Goal: Transaction & Acquisition: Purchase product/service

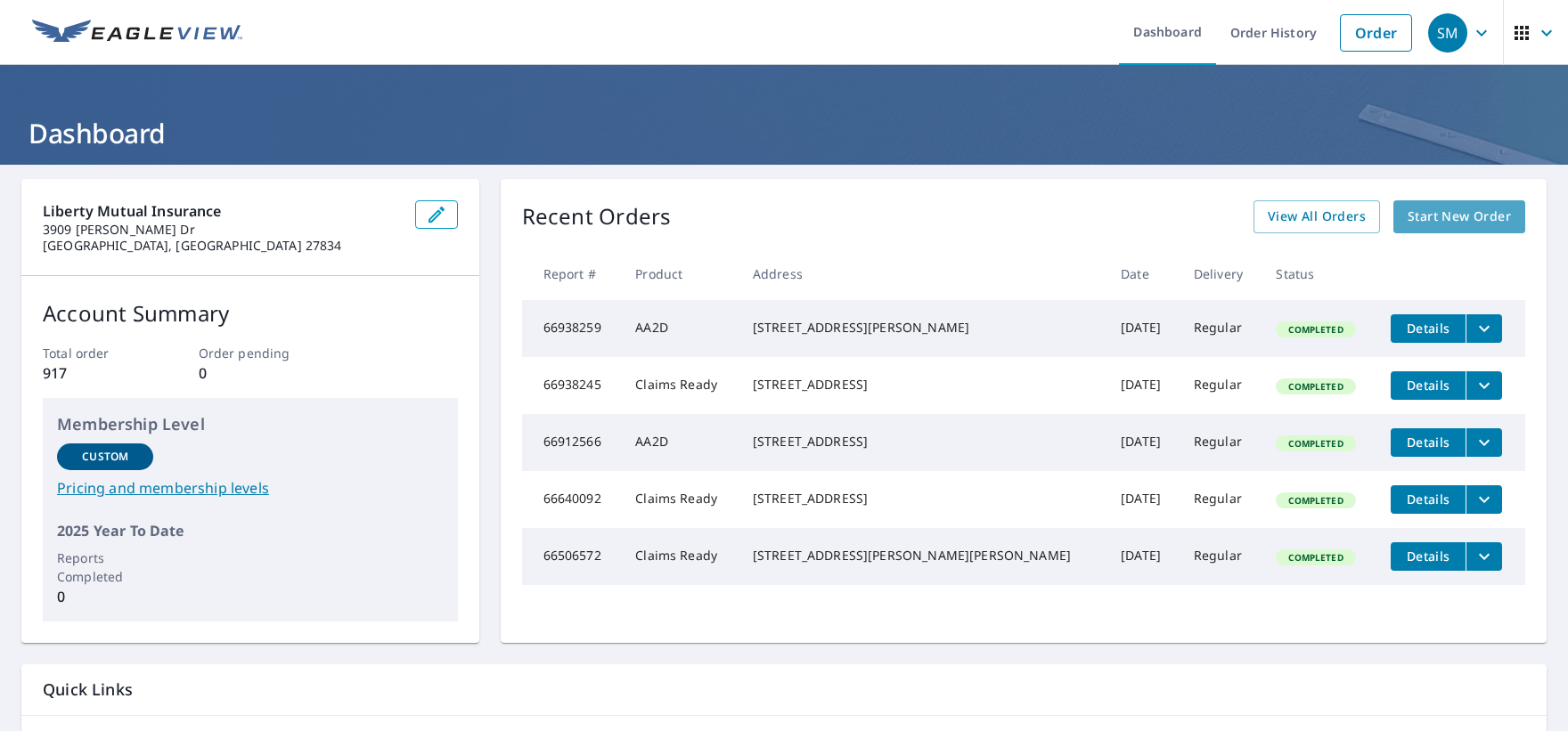
click at [1454, 224] on span "Start New Order" at bounding box center [1460, 216] width 103 height 22
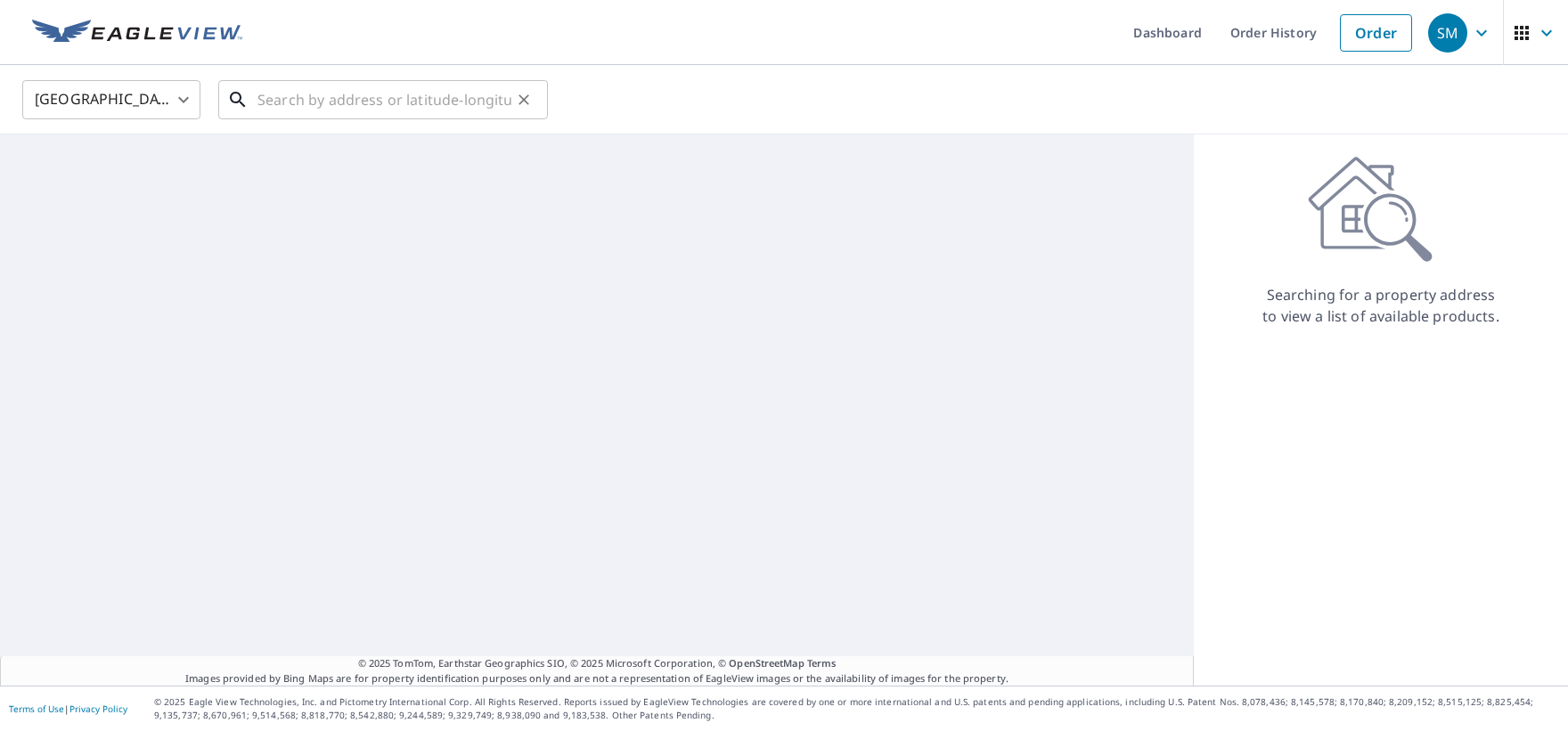
click at [363, 97] on input "text" at bounding box center [384, 99] width 254 height 50
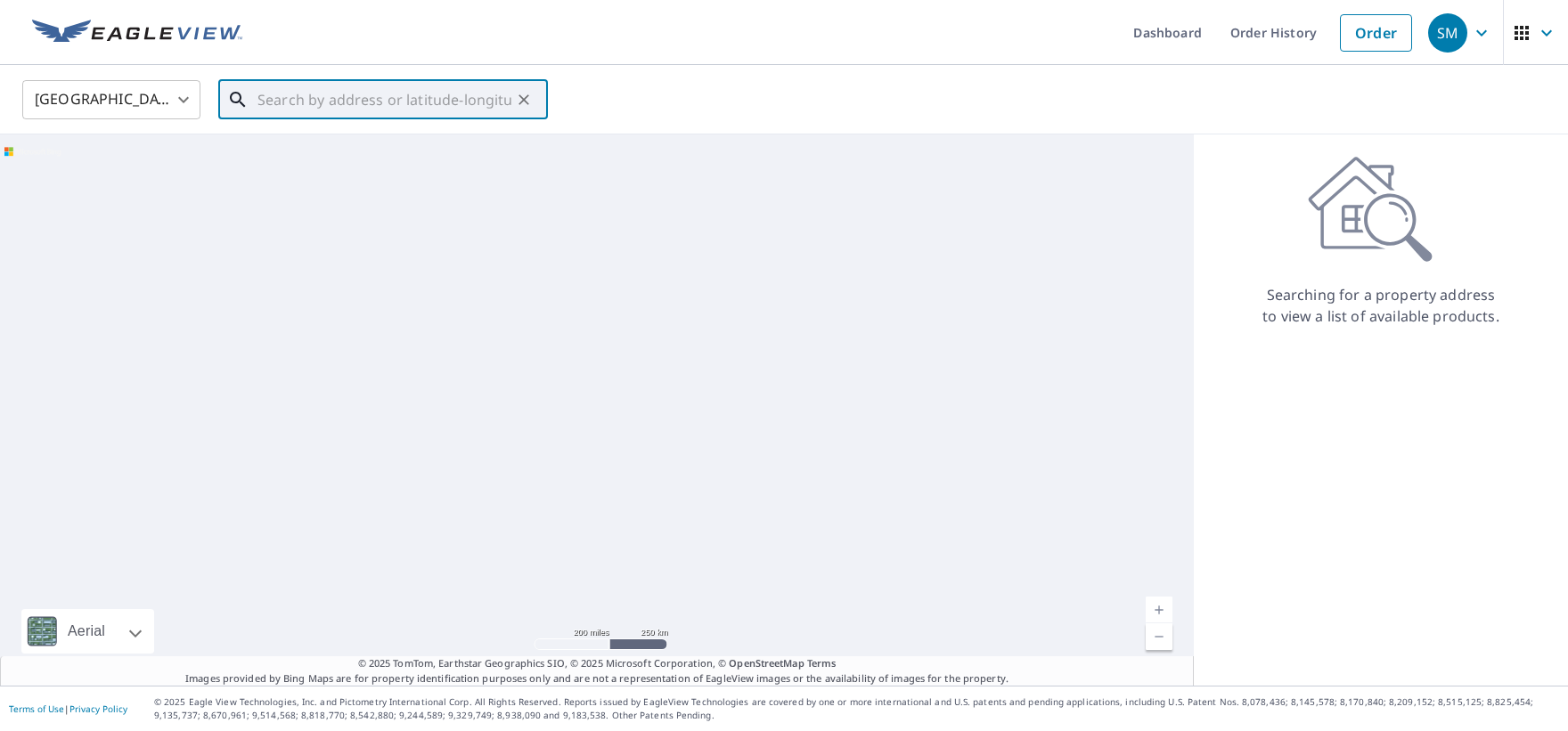
paste input "[STREET_ADDRESS]"
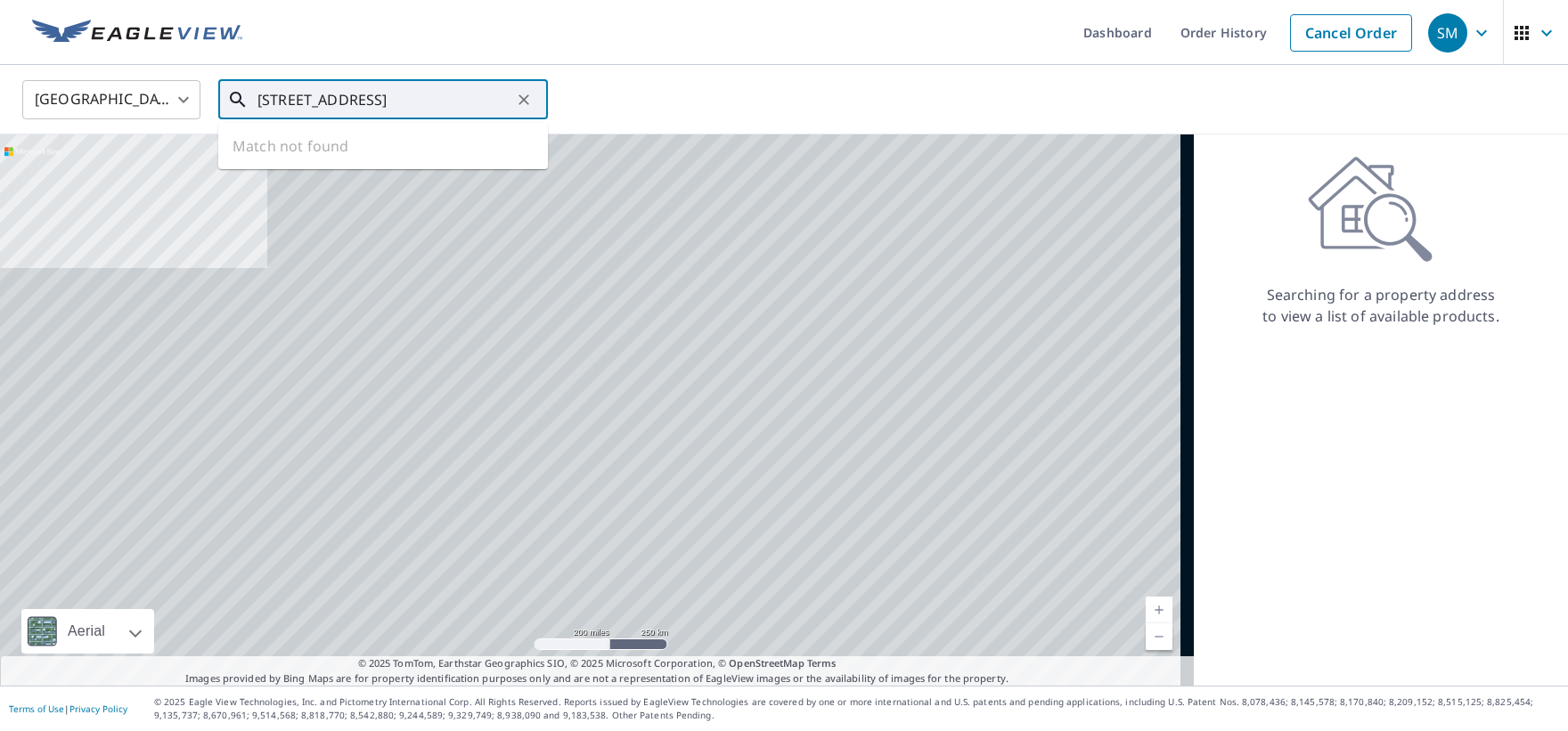
scroll to position [0, 76]
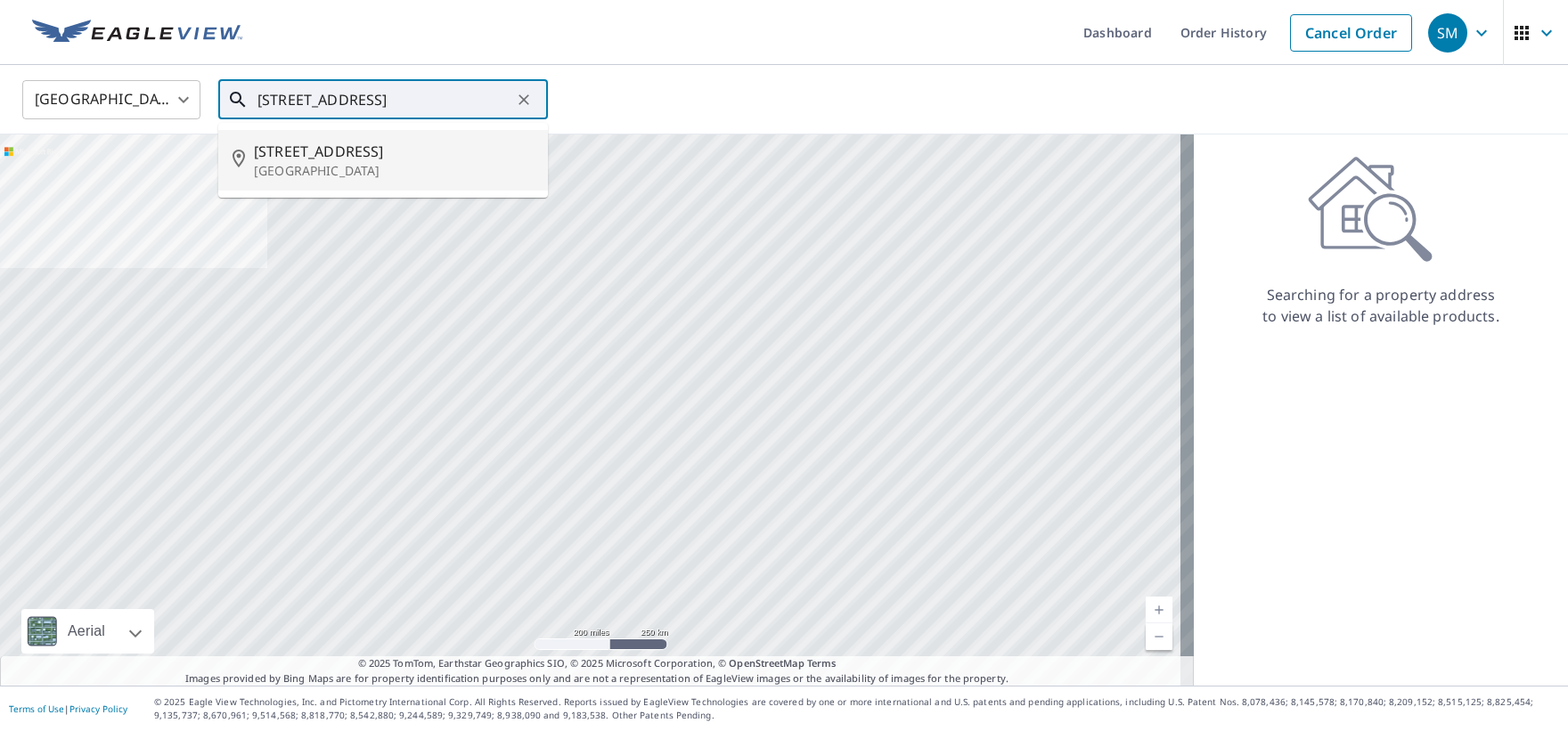
click at [379, 153] on span "[STREET_ADDRESS]" at bounding box center [394, 151] width 280 height 21
type input "[STREET_ADDRESS]"
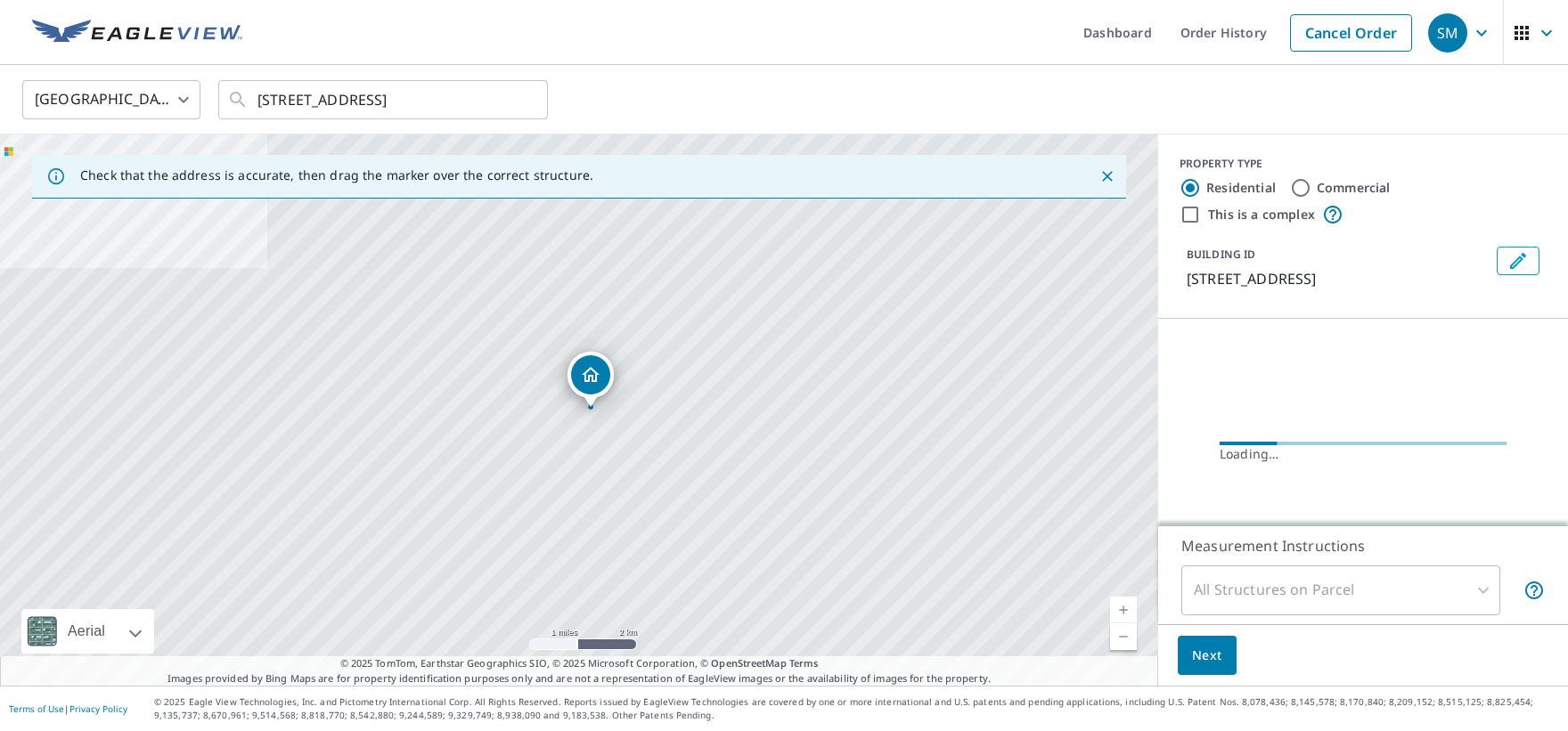
scroll to position [0, 0]
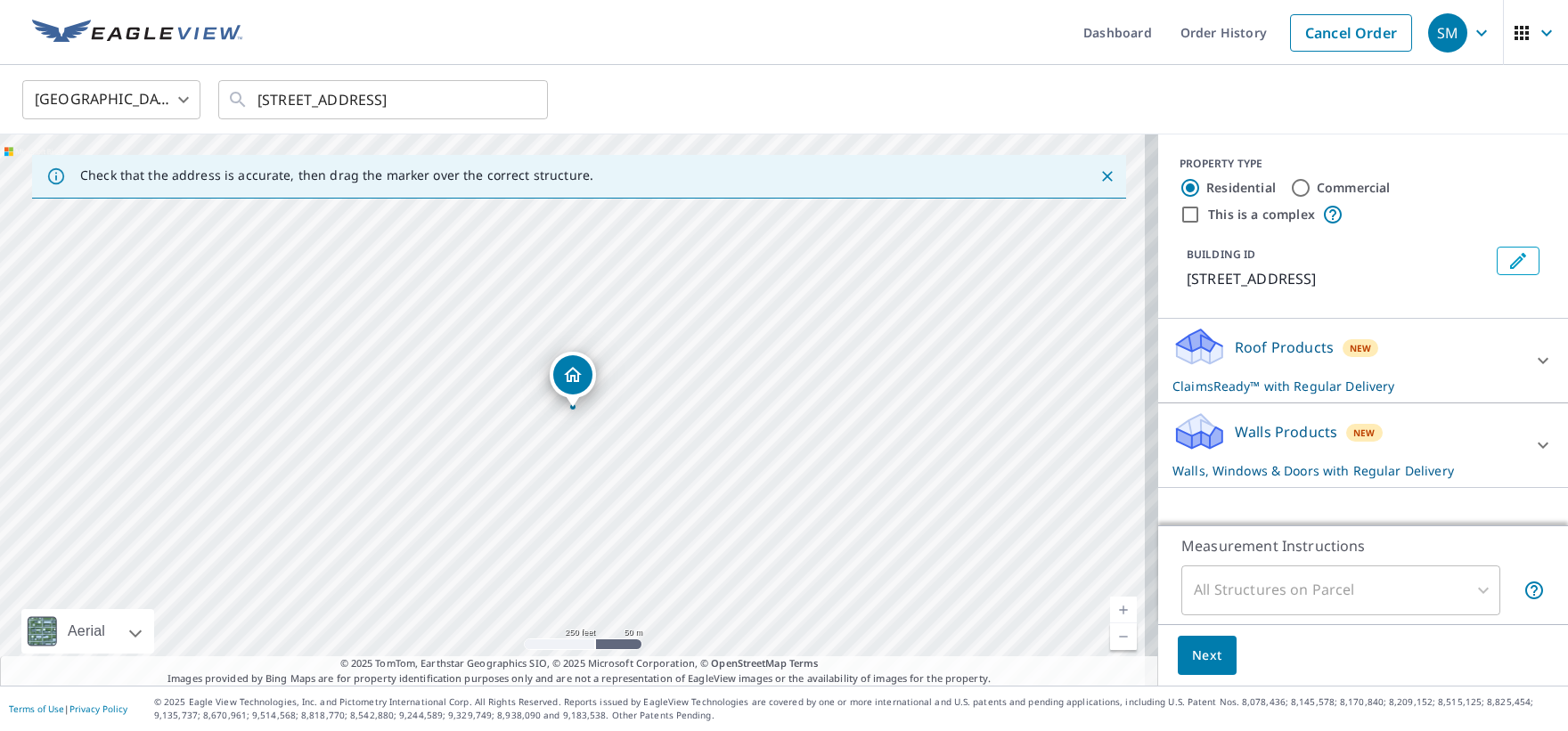
click at [1405, 348] on div "Roof Products New ClaimsReady™ with Regular Delivery" at bounding box center [1347, 360] width 349 height 70
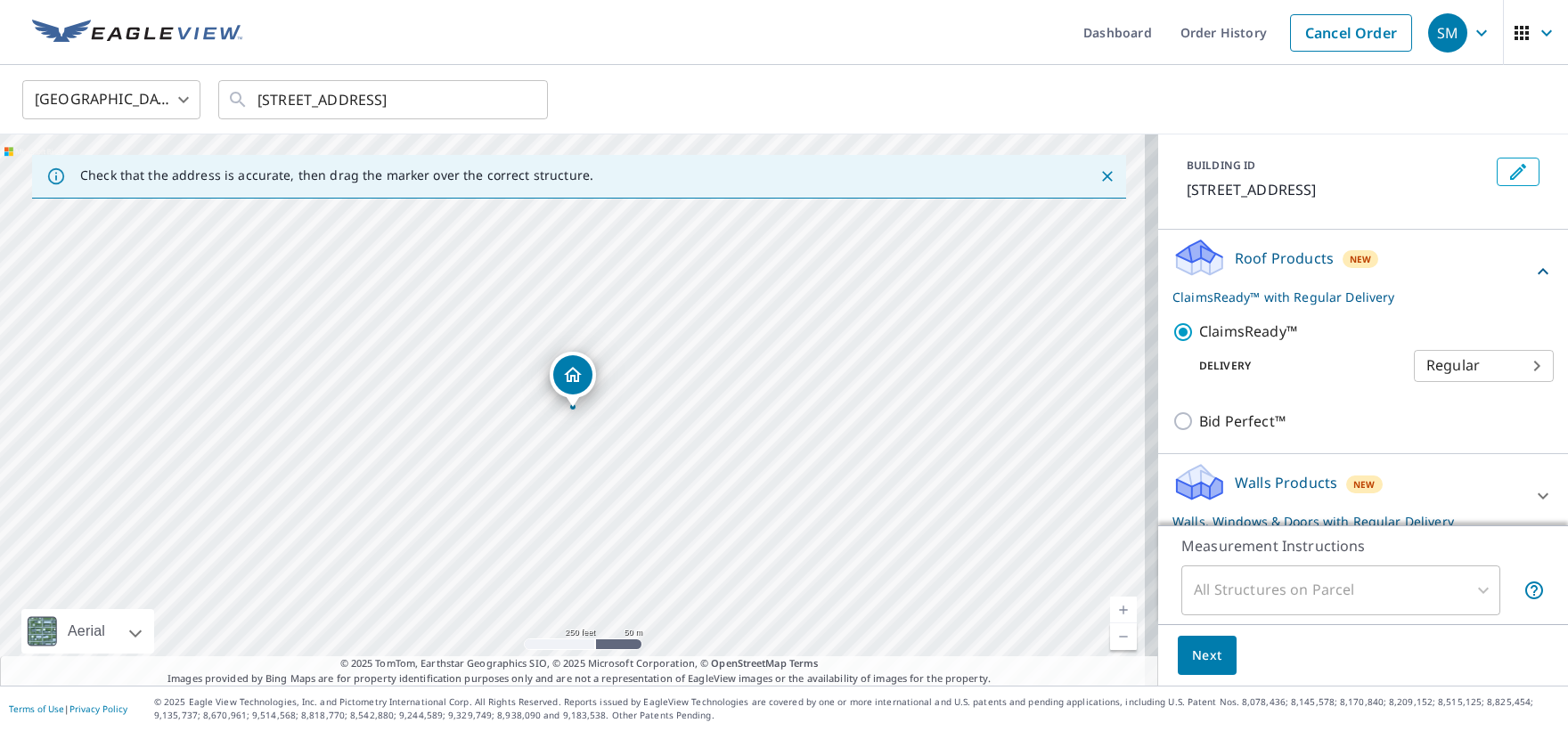
scroll to position [102, 0]
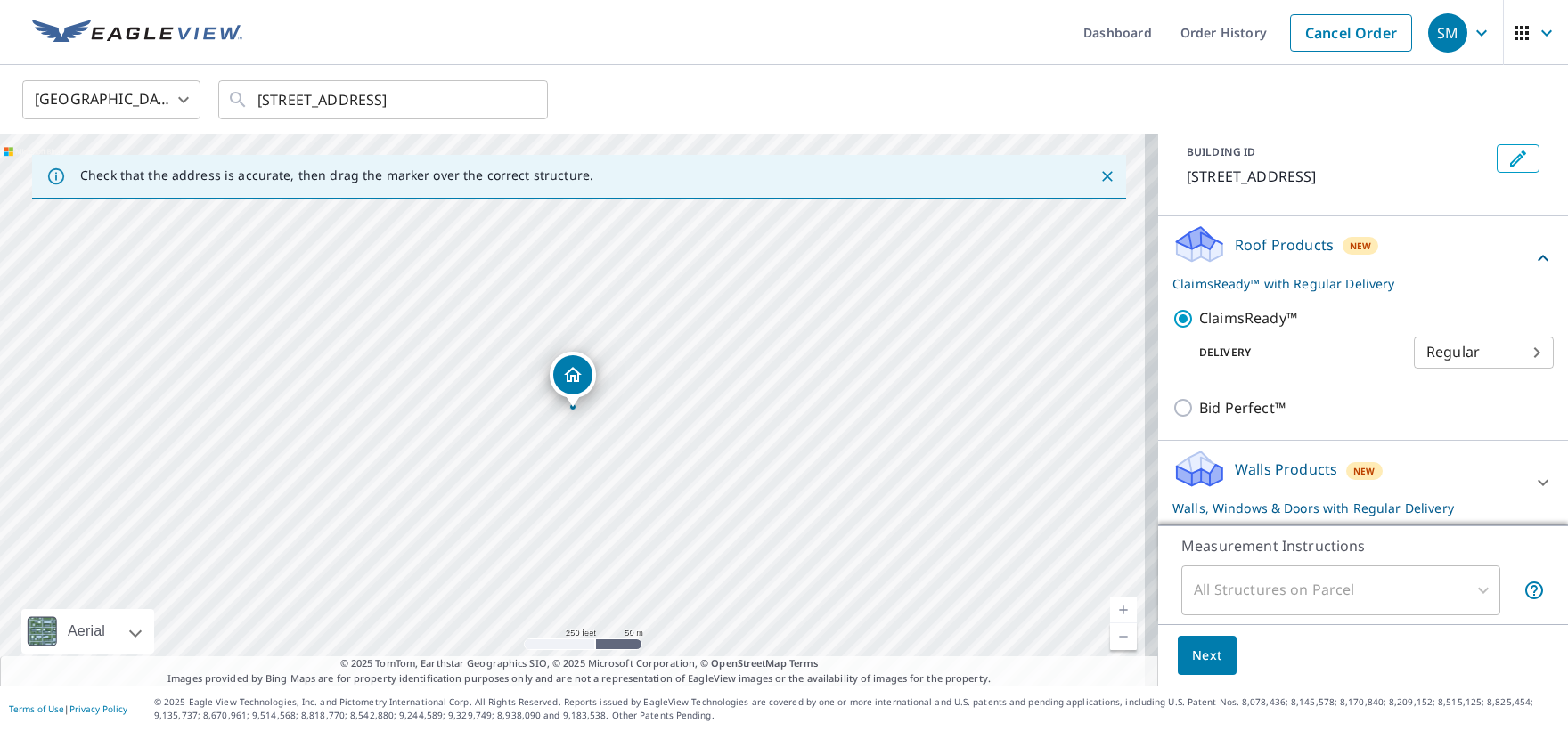
click at [1410, 477] on div "Walls Products New Walls, Windows & Doors with Regular Delivery" at bounding box center [1347, 483] width 349 height 70
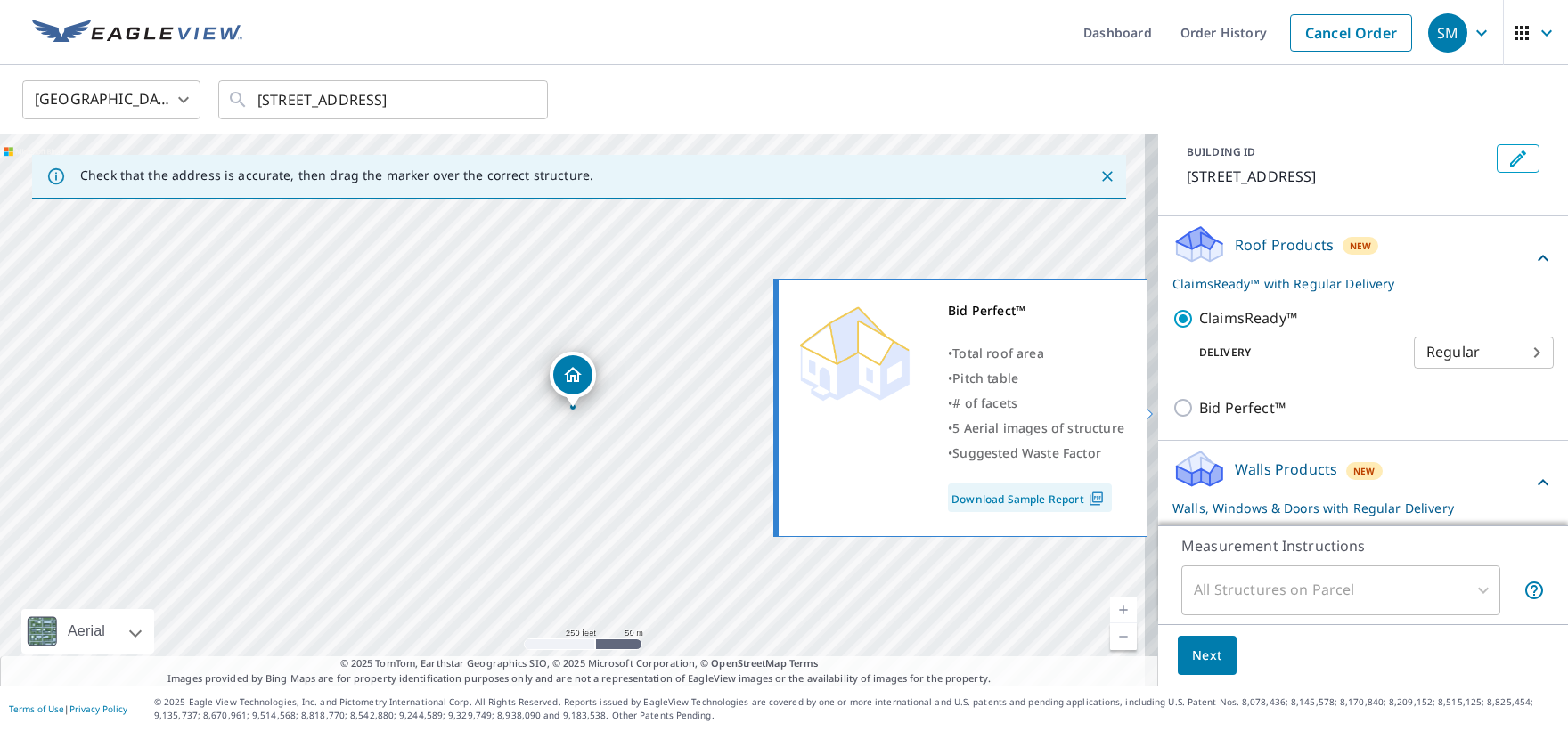
scroll to position [192, 0]
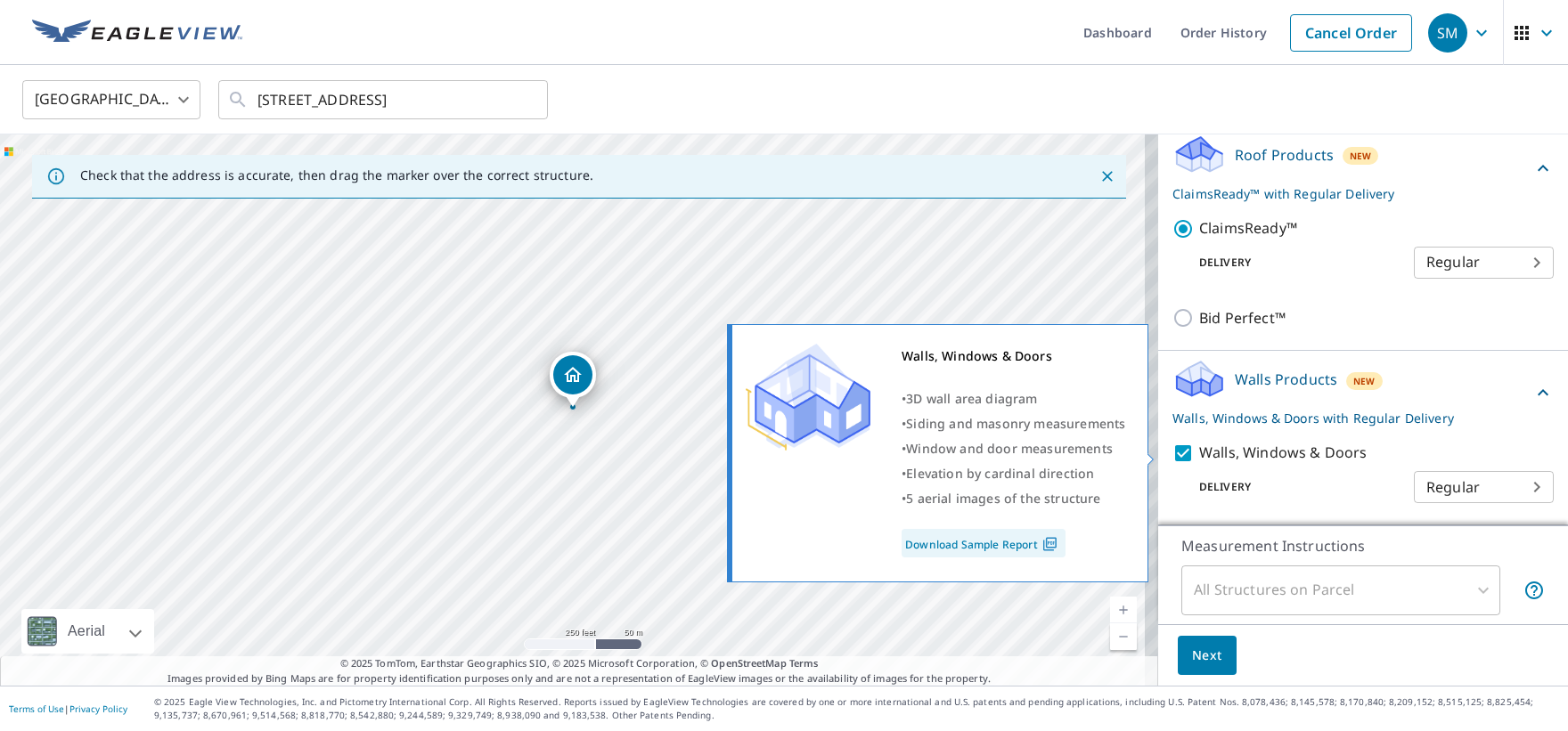
click at [1174, 450] on input "Walls, Windows & Doors" at bounding box center [1187, 453] width 27 height 21
checkbox input "false"
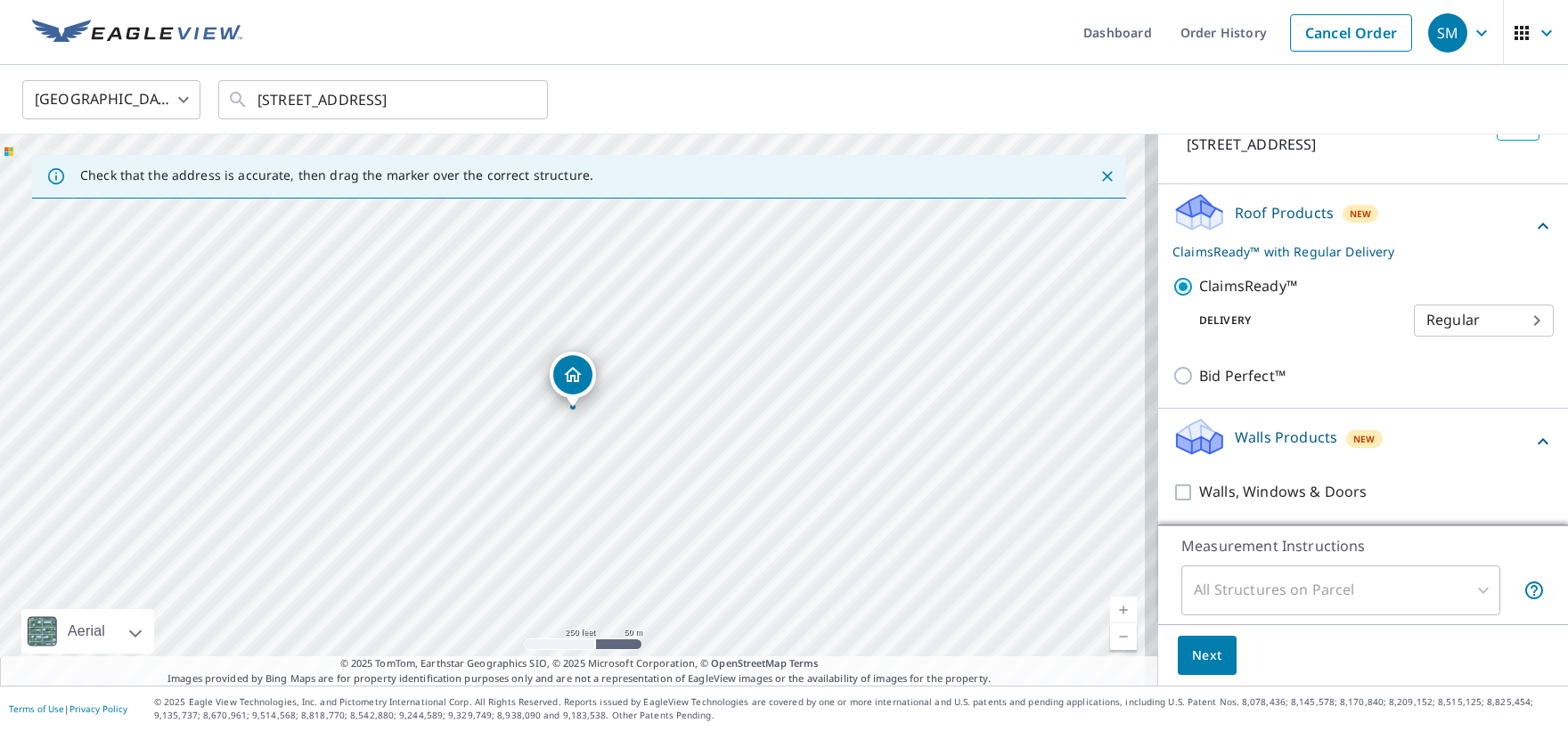
click at [1199, 653] on span "Next" at bounding box center [1208, 656] width 31 height 22
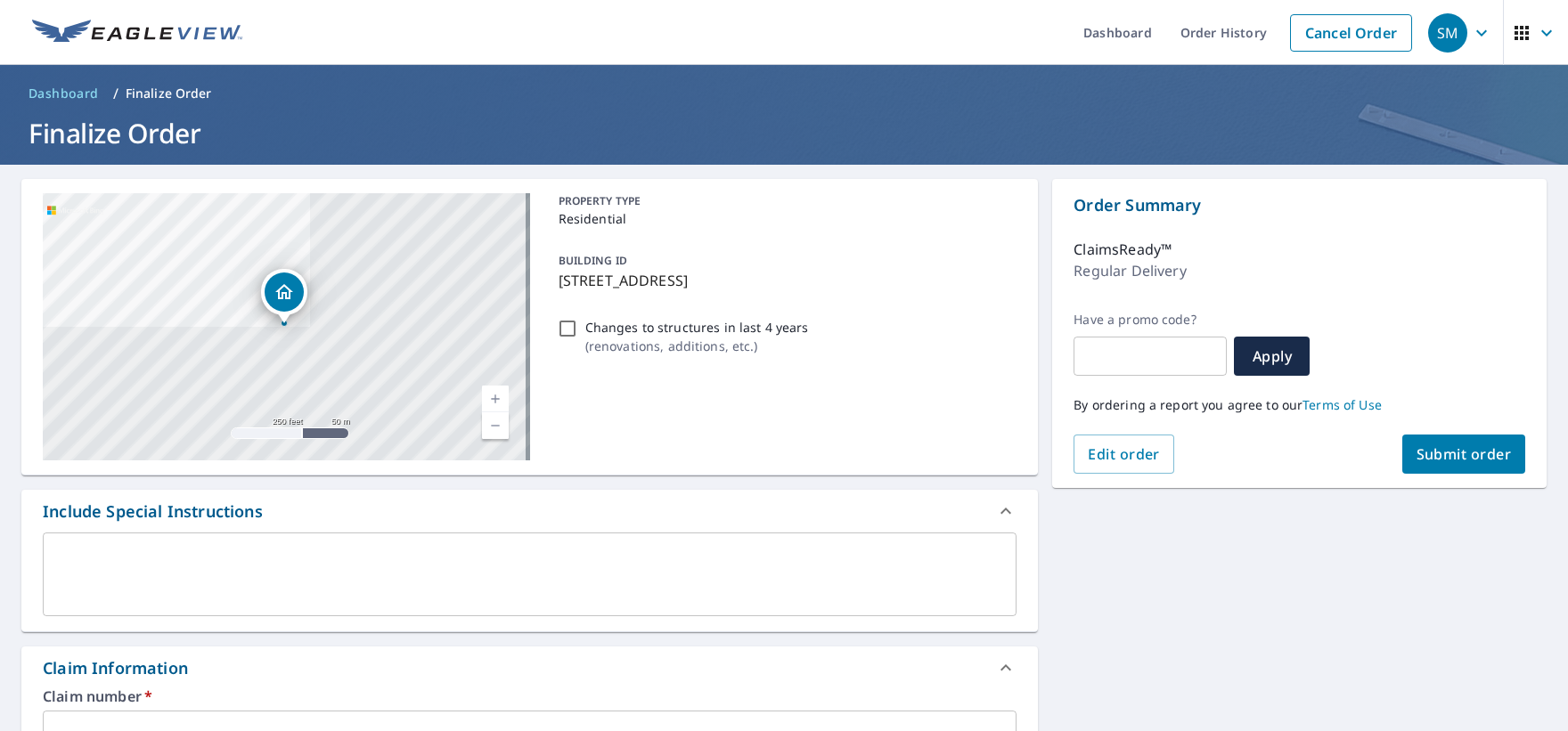
click at [500, 548] on div "x ​" at bounding box center [530, 574] width 974 height 84
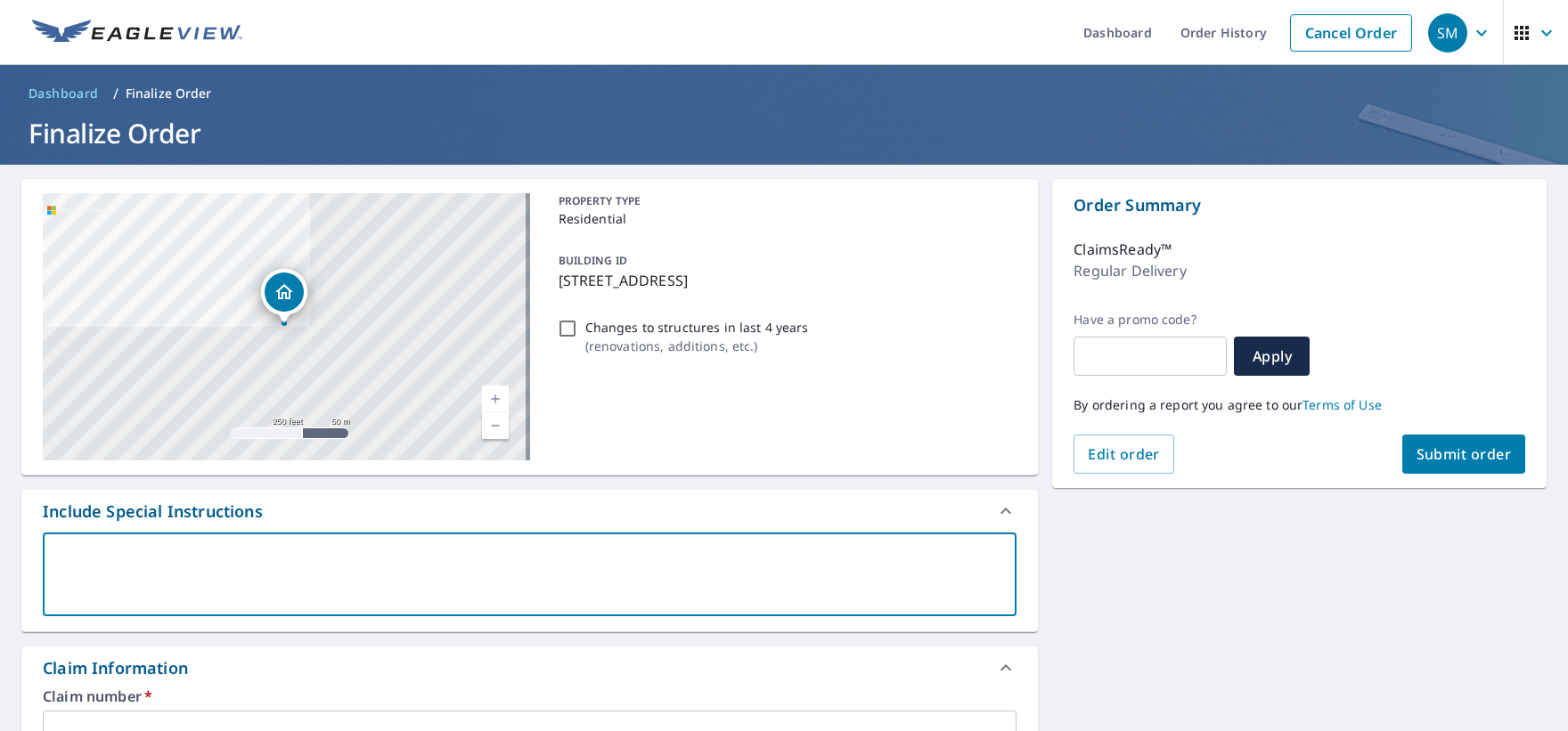
type textarea "r"
type textarea "x"
type textarea "ro"
type textarea "x"
type textarea "roo"
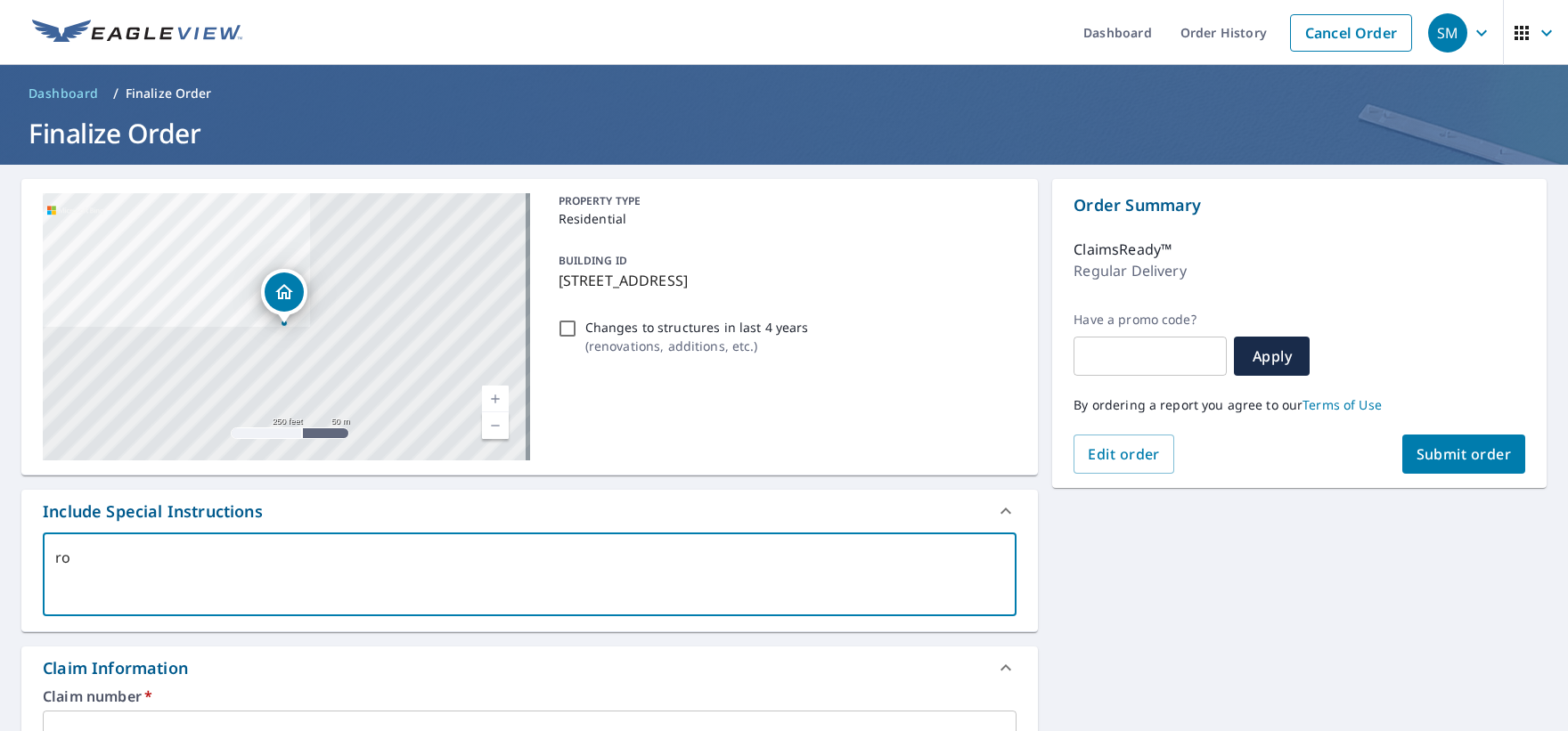
type textarea "x"
type textarea "roof"
type textarea "x"
type textarea "roof"
type textarea "x"
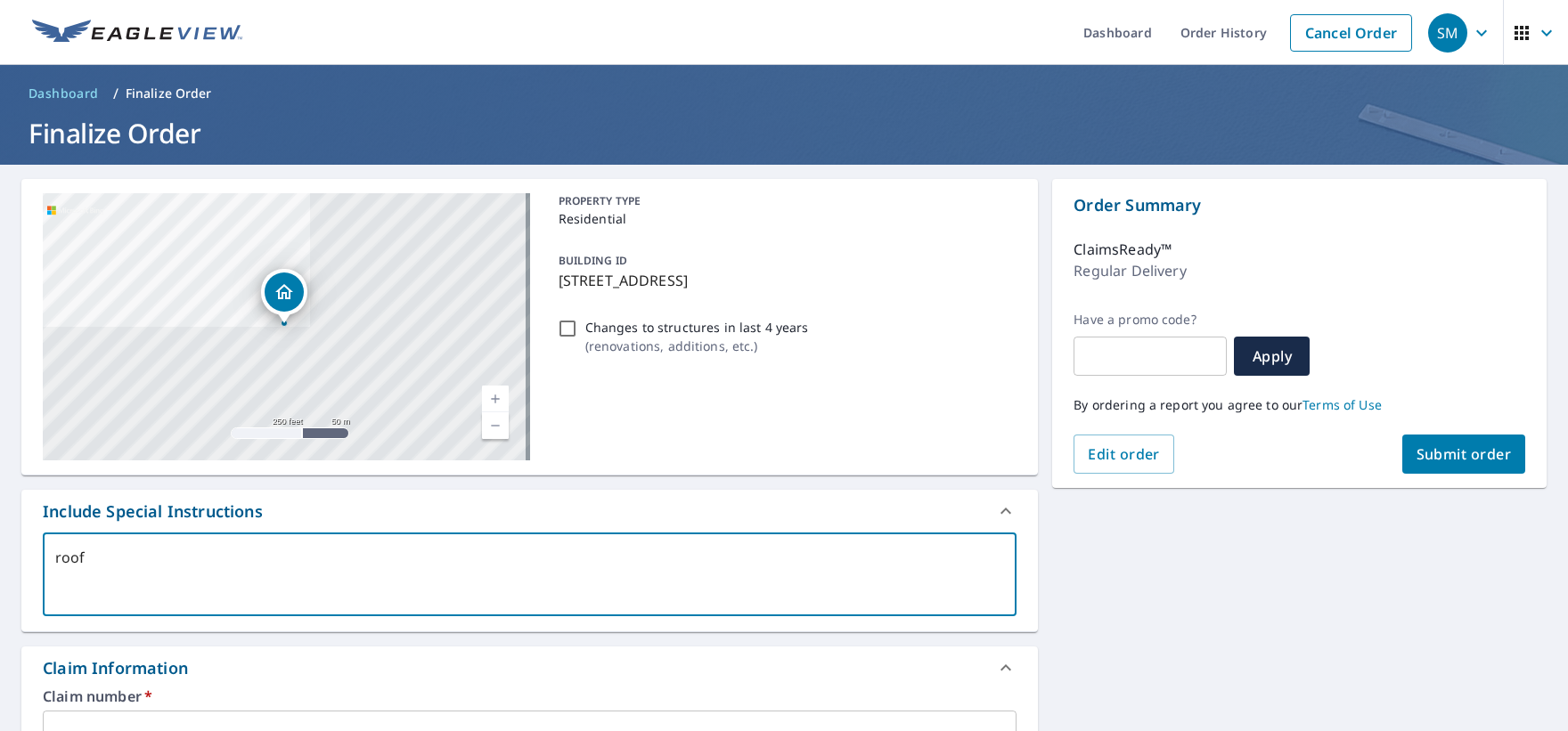
type textarea "roof o"
type textarea "x"
type textarea "roof on"
type textarea "x"
type textarea "roof onl"
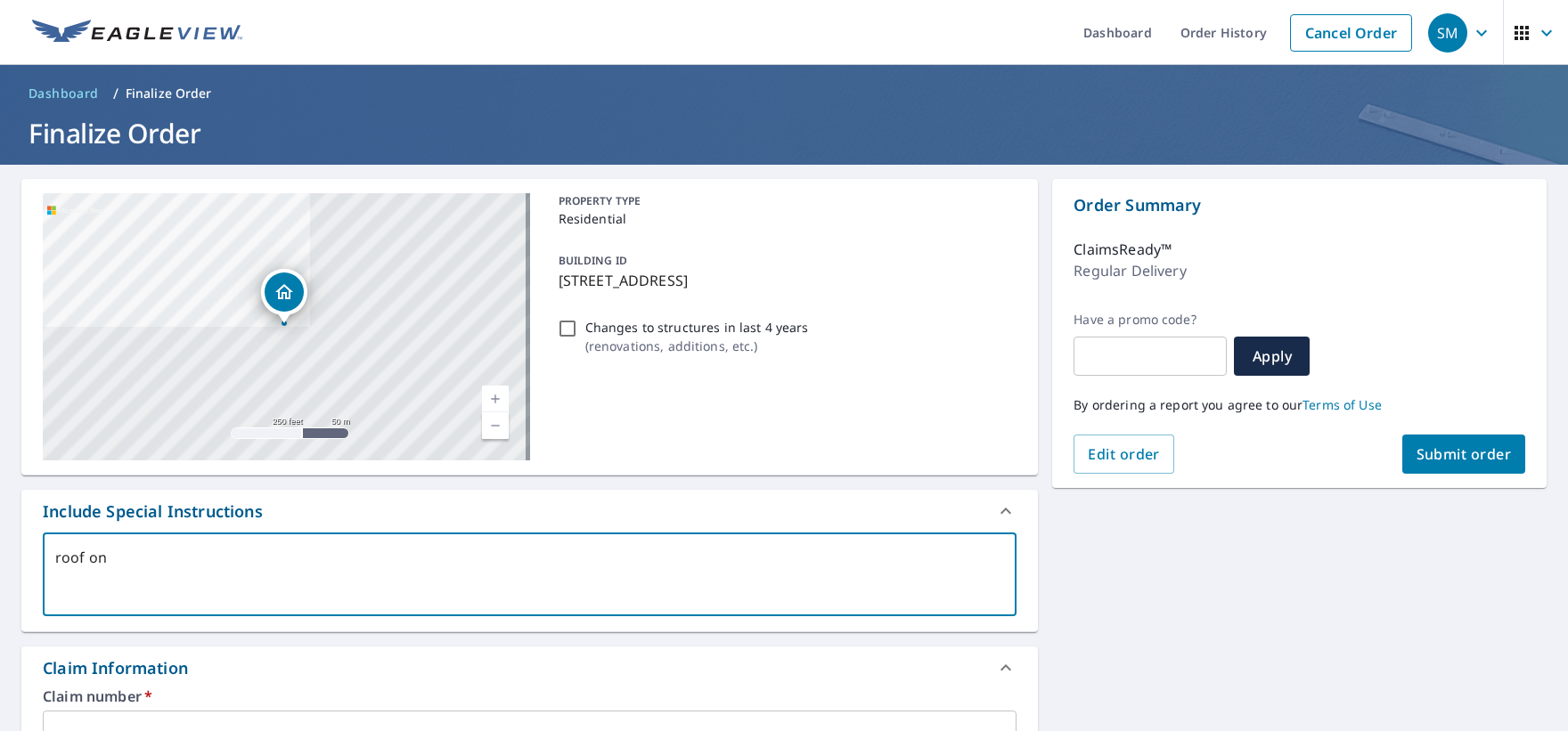
type textarea "x"
type textarea "roof only"
type textarea "x"
type textarea "roof only"
type textarea "x"
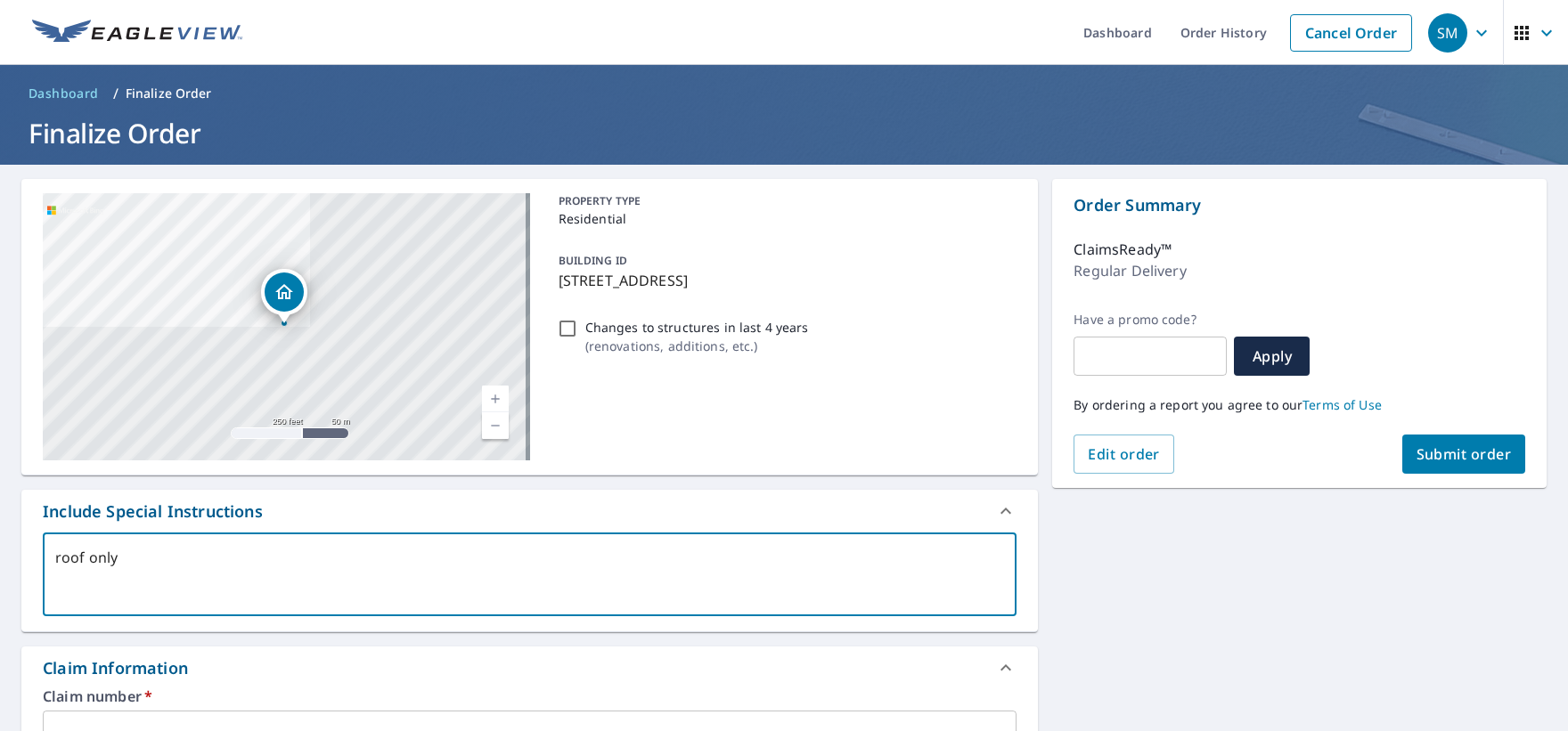
type textarea "roof only m"
type textarea "x"
type textarea "roof only me"
type textarea "x"
type textarea "roof only mea"
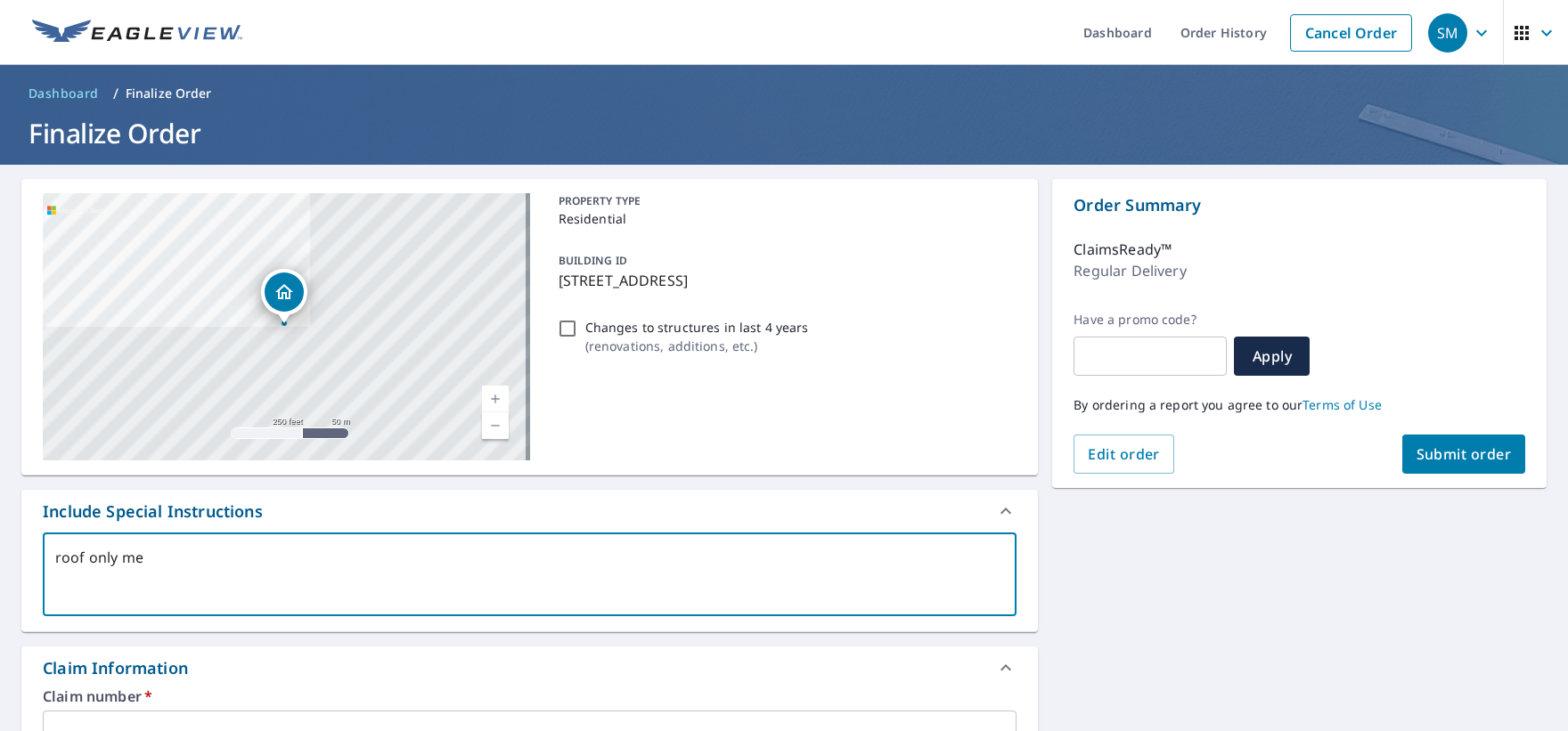
type textarea "x"
type textarea "roof only meas"
type textarea "x"
type textarea "roof only measu"
type textarea "x"
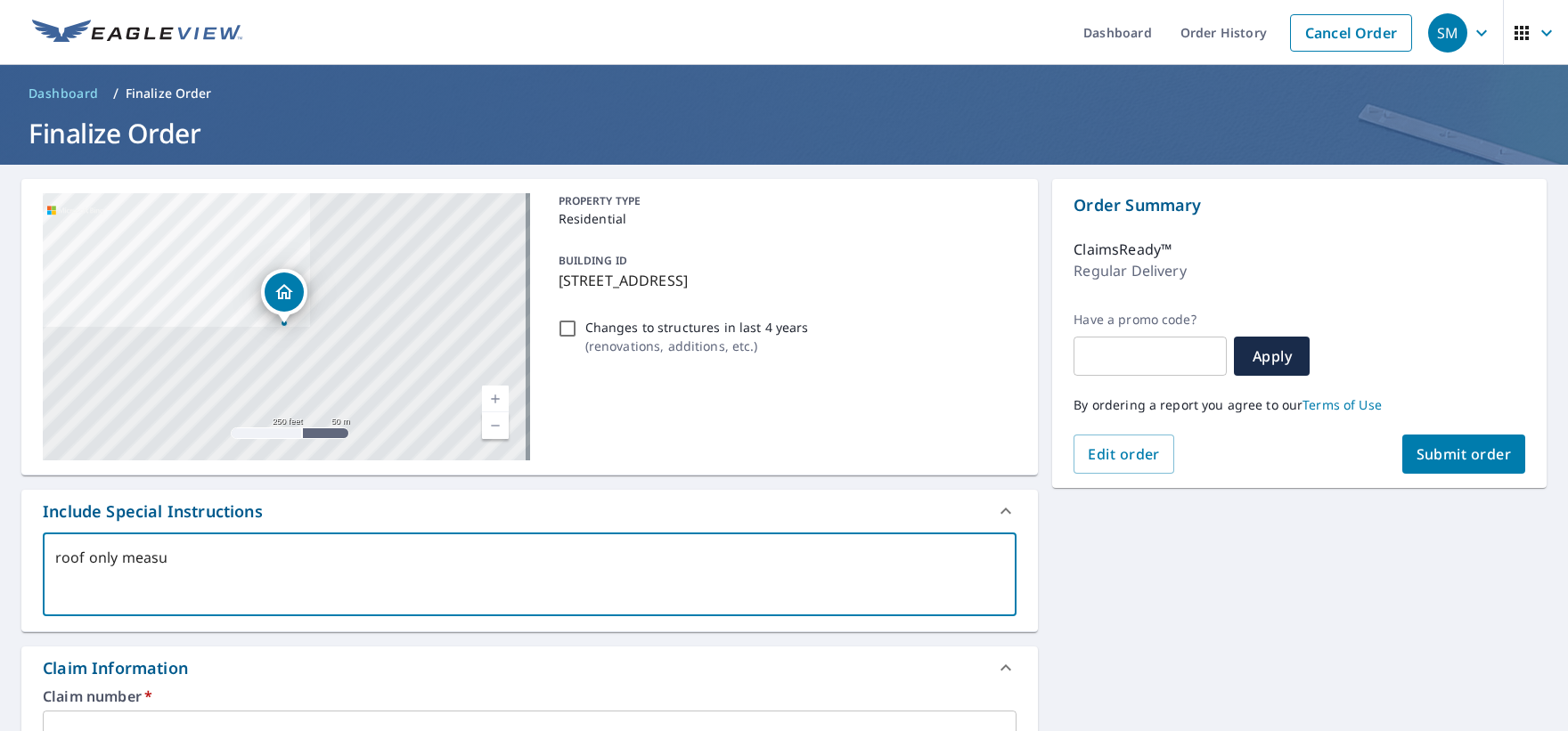
type textarea "roof only measur"
type textarea "x"
type textarea "roof only measure"
type textarea "x"
type textarea "roof only measurem"
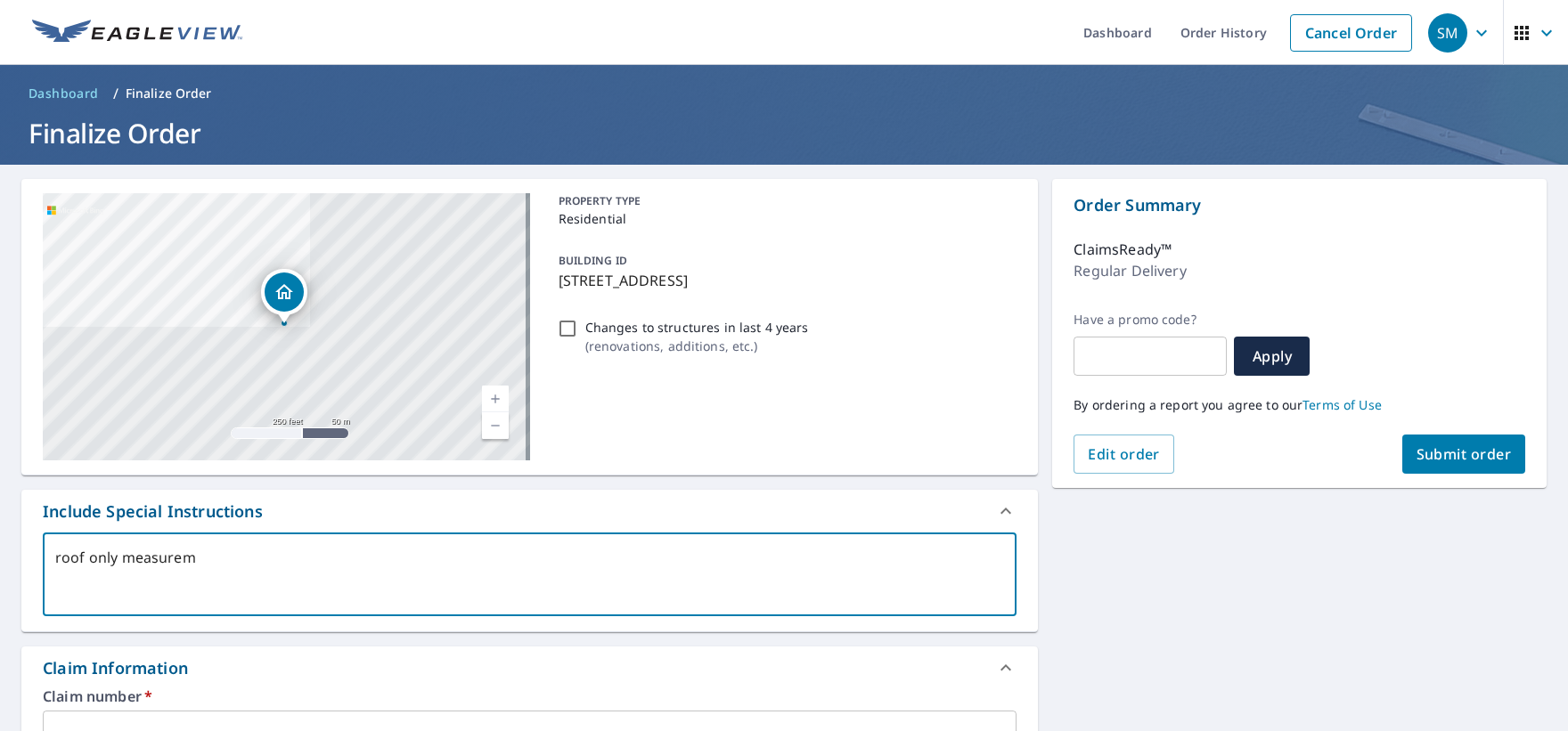
type textarea "x"
type textarea "roof only measureme"
type textarea "x"
type textarea "roof only measuremen"
type textarea "x"
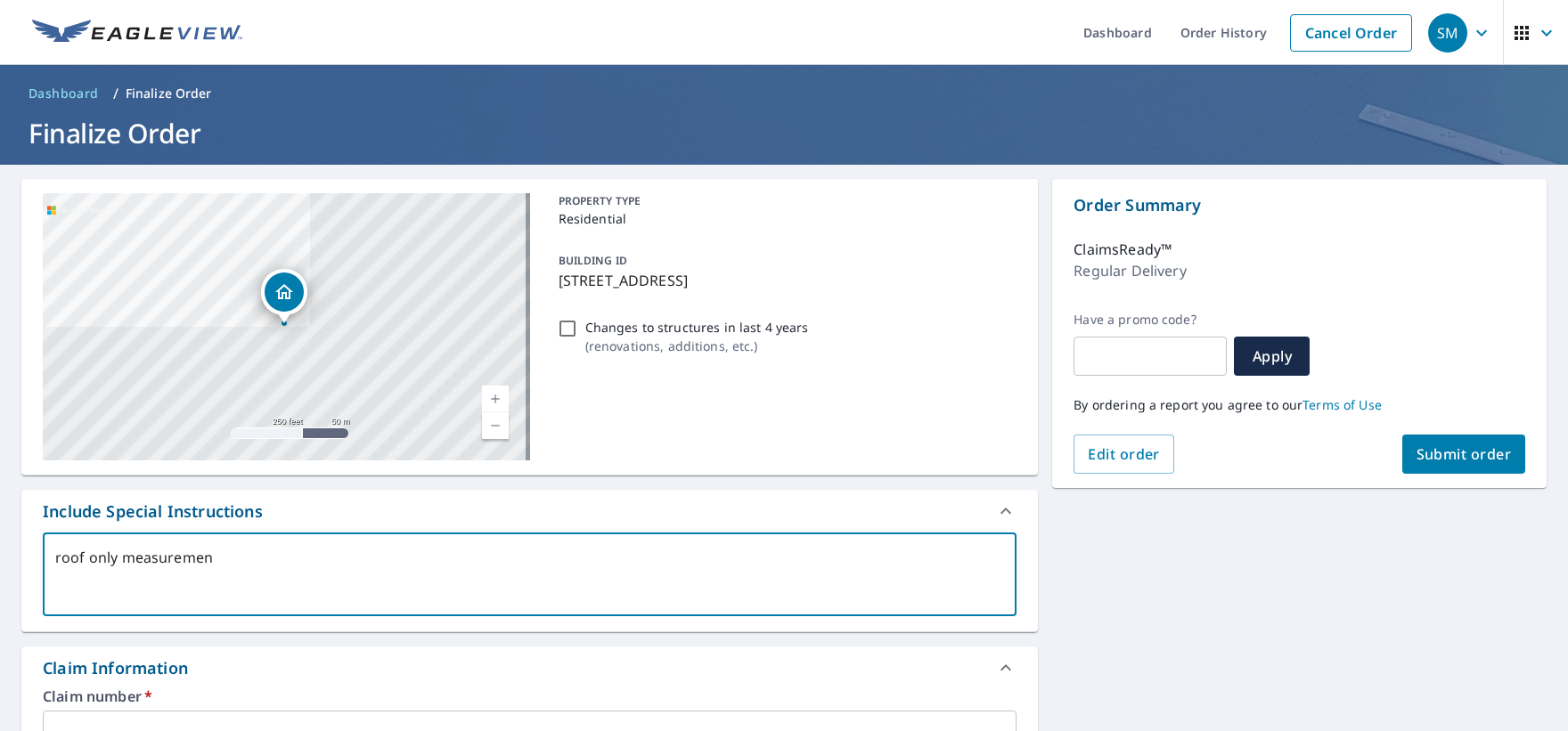
type textarea "roof only measurement"
type textarea "x"
type textarea "roof only measurements"
type textarea "x"
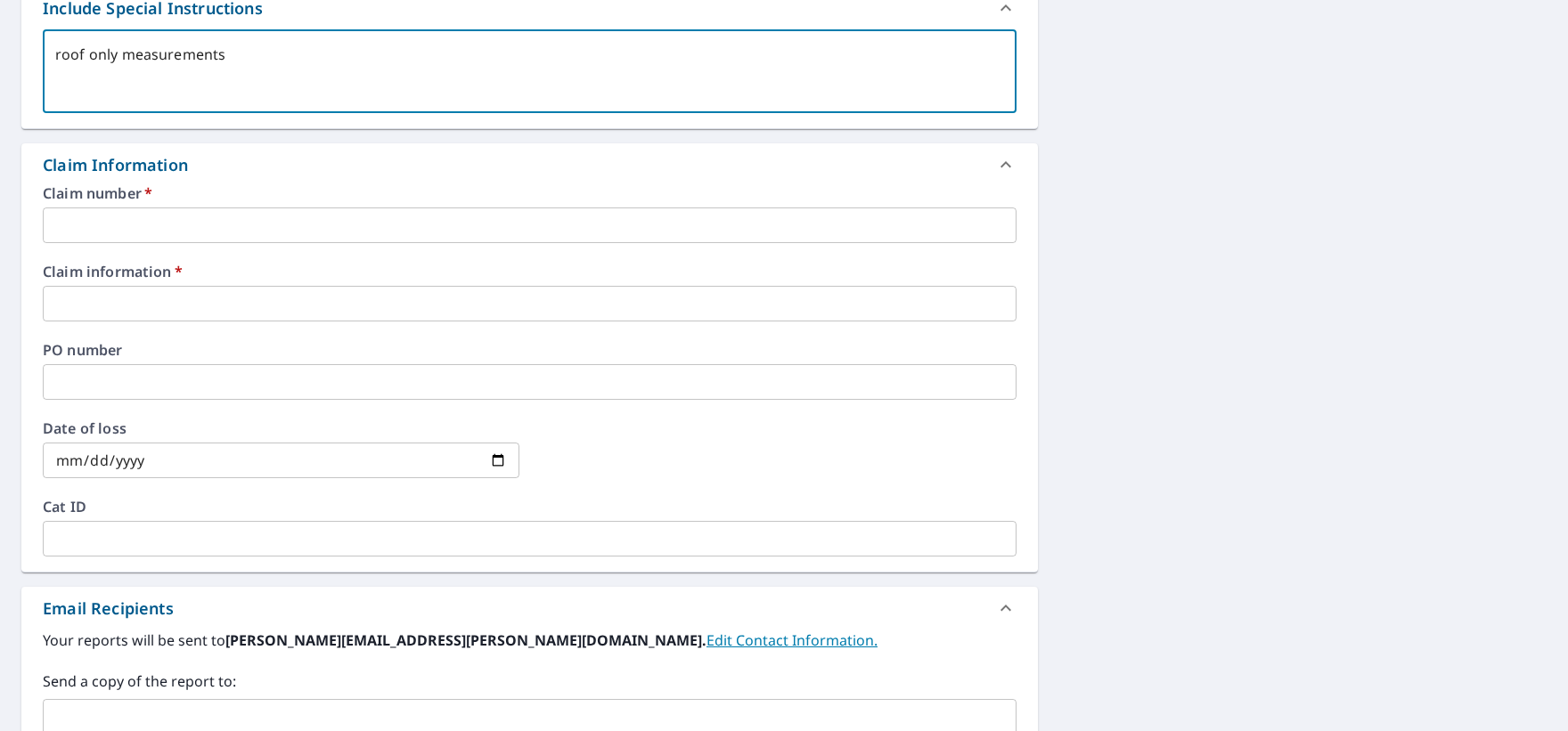
scroll to position [534, 0]
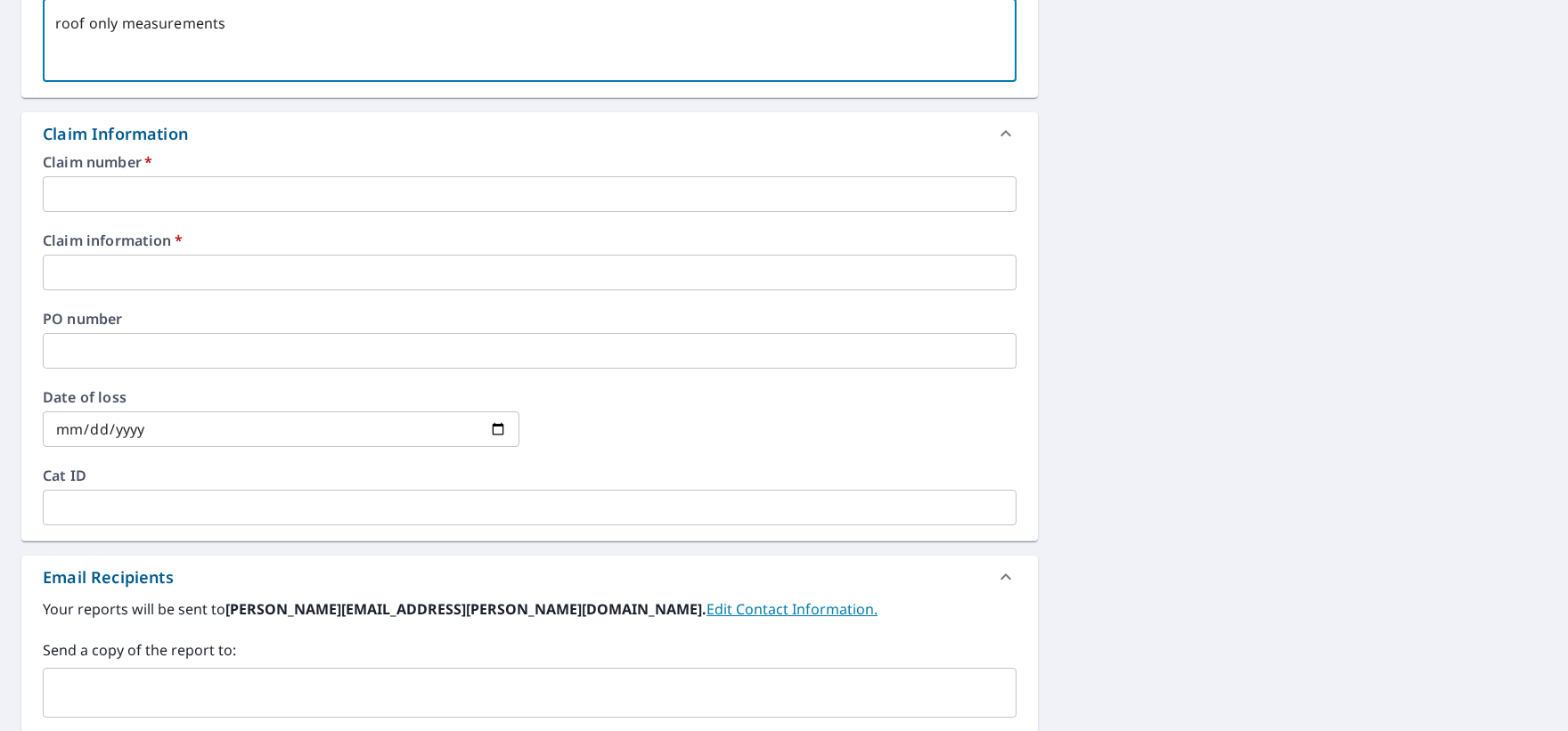
type textarea "roof only measurements"
click at [213, 187] on input "text" at bounding box center [530, 194] width 974 height 35
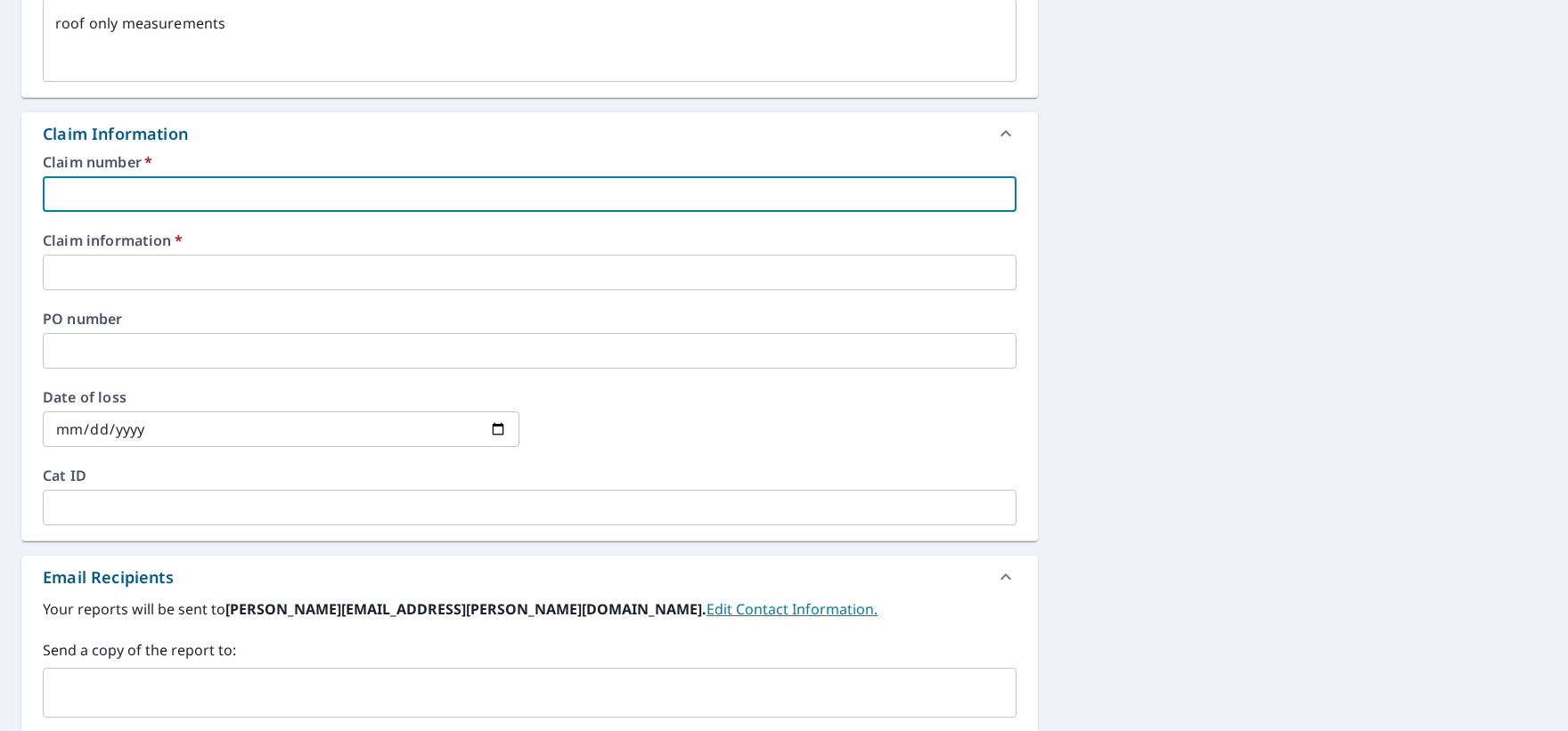
paste input "060073118"
type textarea "x"
type input "060073118"
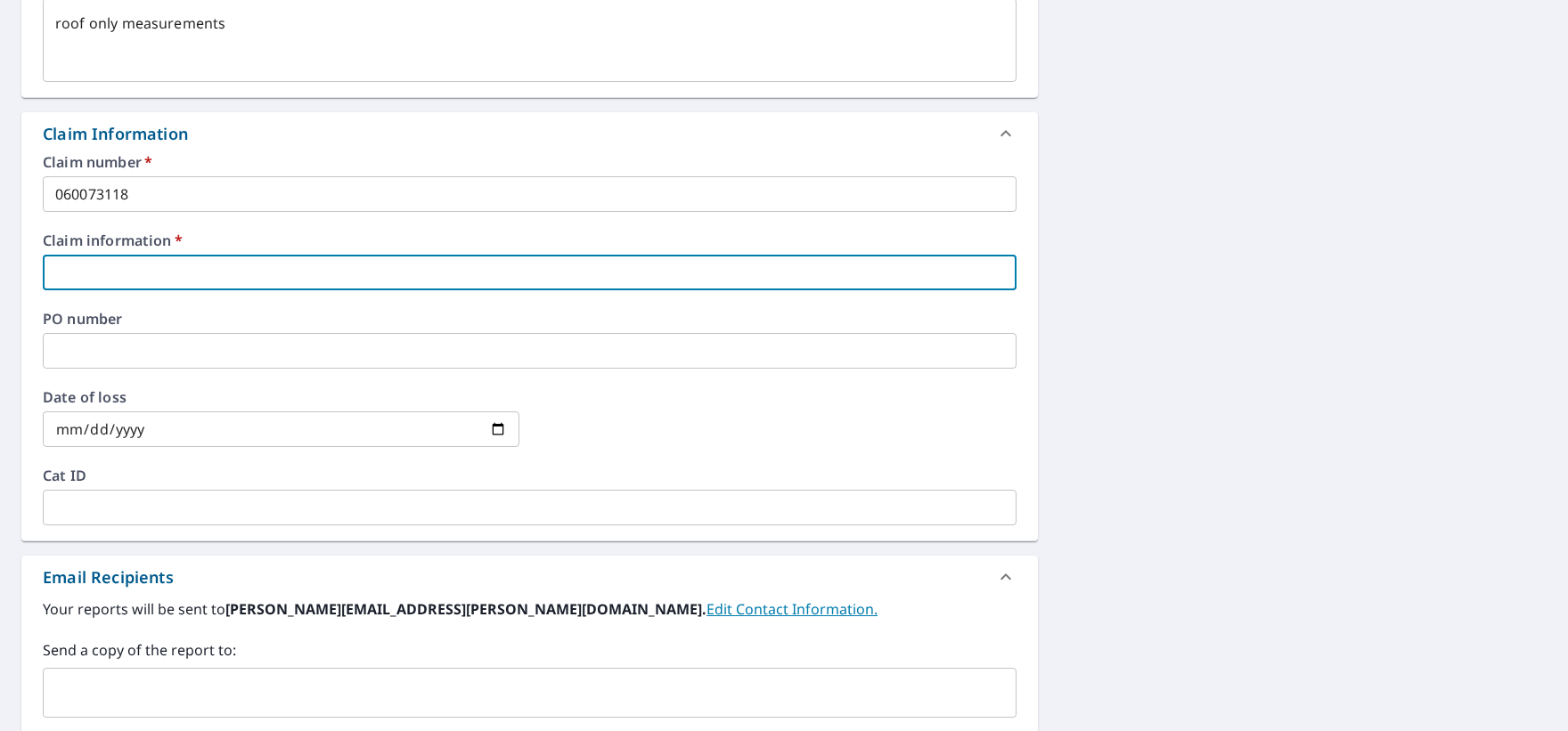
click at [214, 259] on input "text" at bounding box center [530, 272] width 974 height 35
type textarea "x"
type input "w"
type textarea "x"
type input "win"
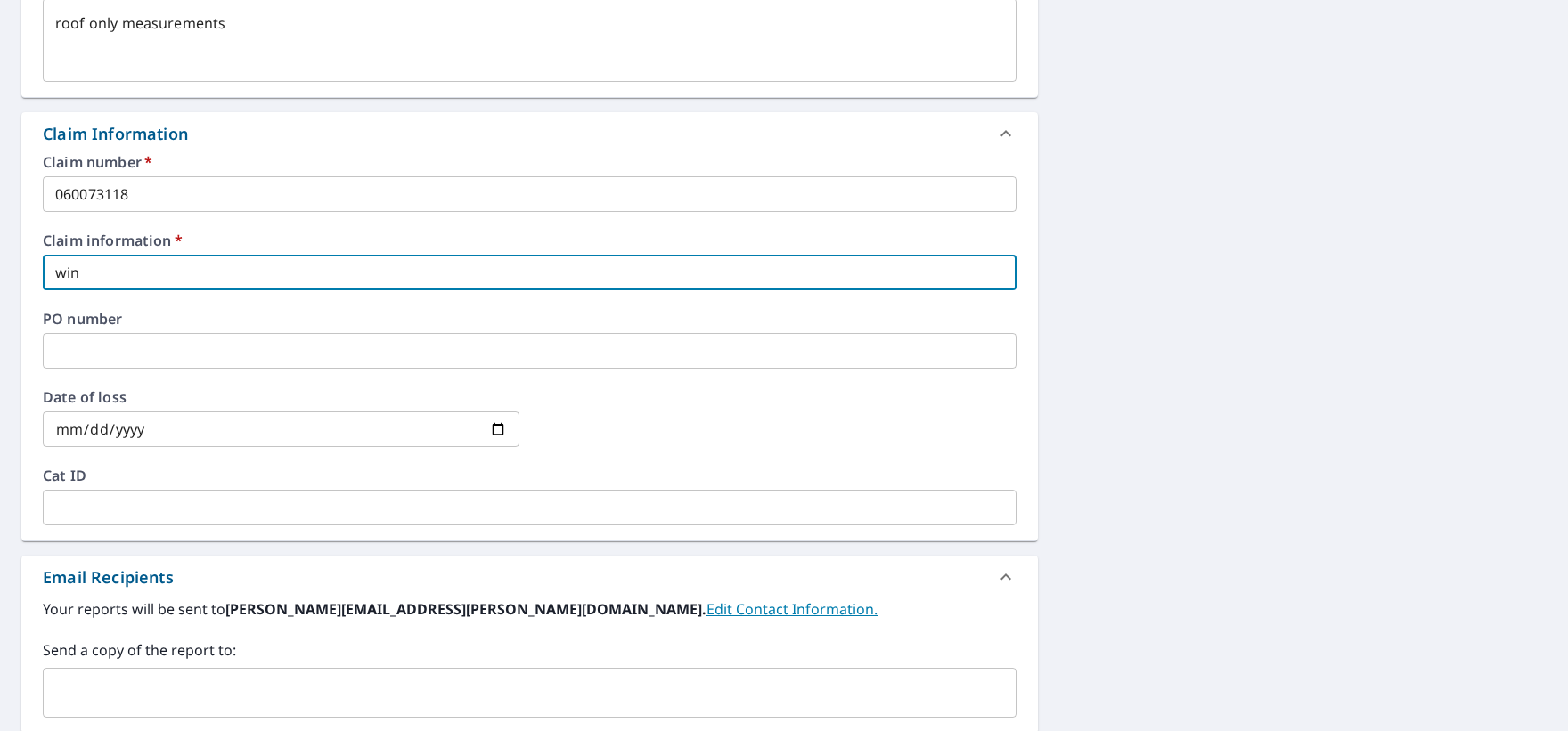
type textarea "x"
type input "wind"
type textarea "x"
type input "wind"
click at [492, 434] on input "date" at bounding box center [281, 429] width 477 height 35
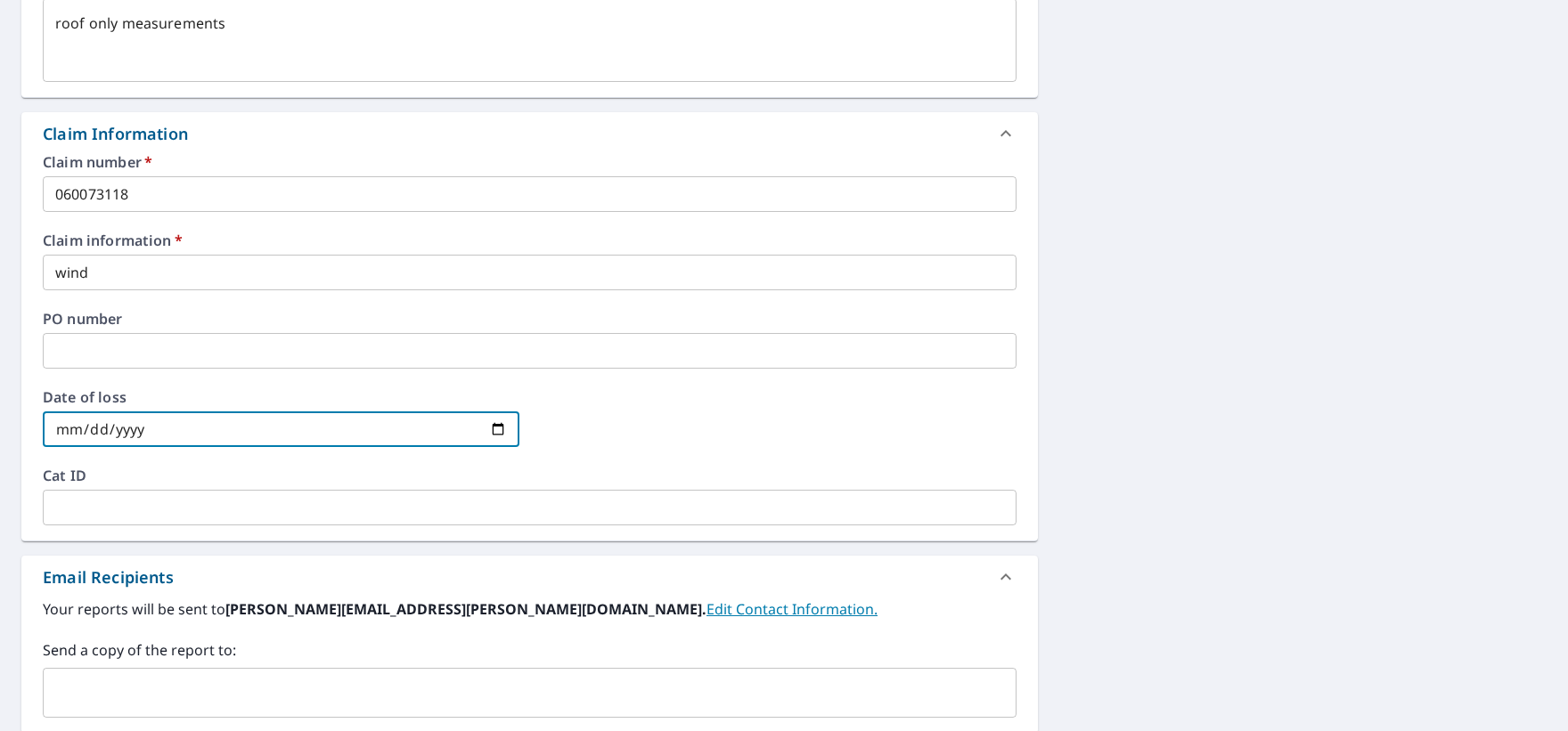
type textarea "x"
type input "[DATE]"
type textarea "x"
type input "[DATE]"
type textarea "x"
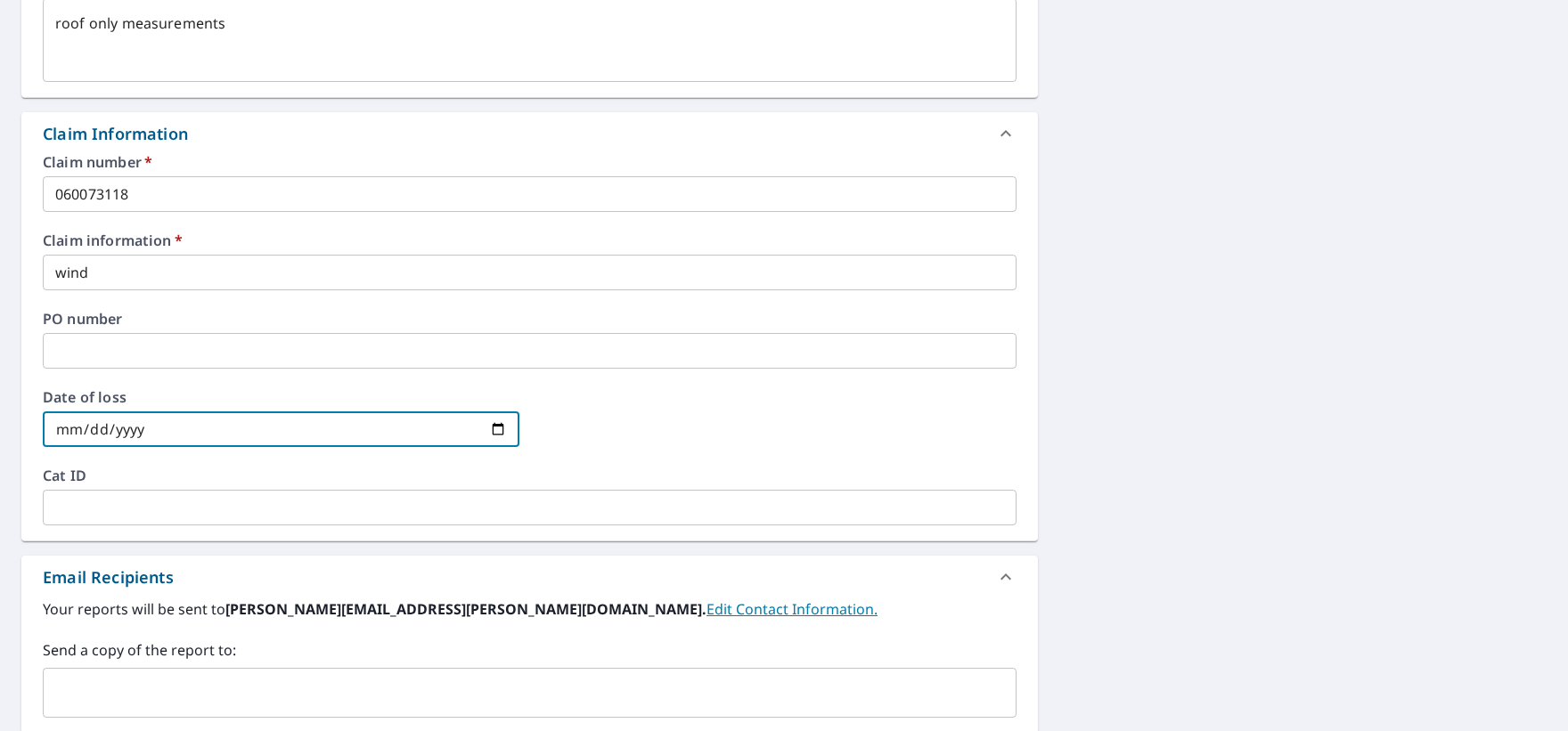
type input "[DATE]"
type textarea "x"
type input "[DATE]"
type textarea "x"
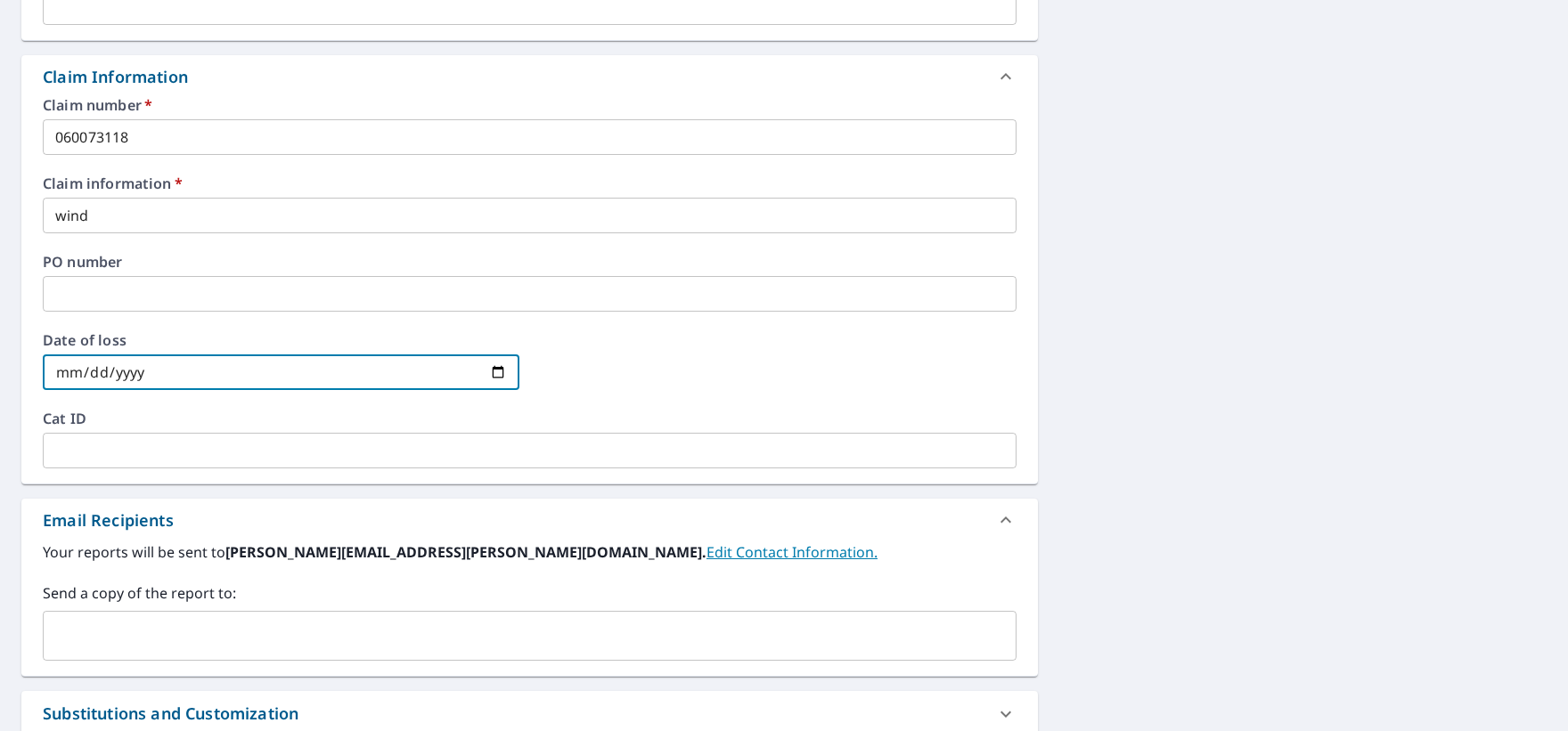
scroll to position [623, 0]
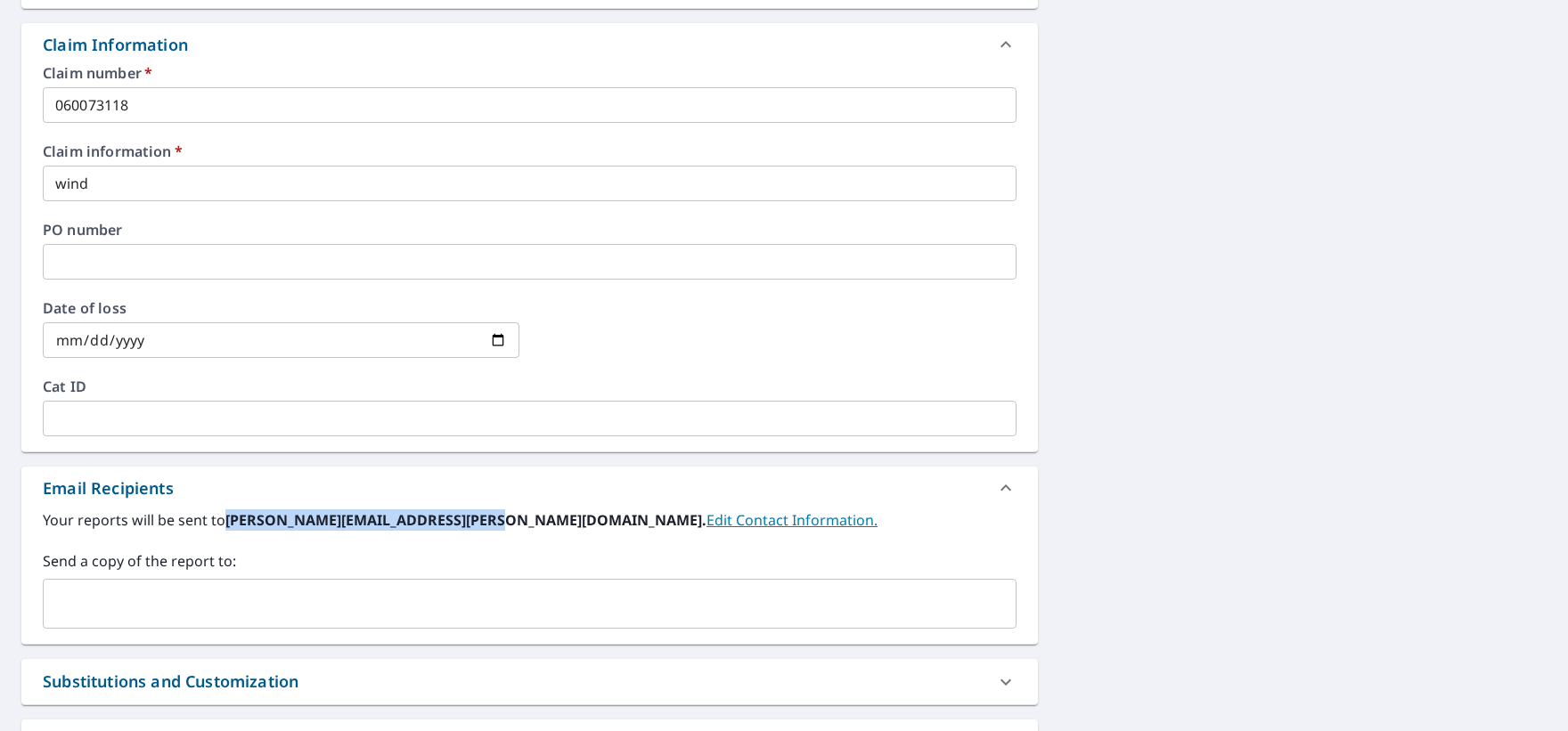
drag, startPoint x: 227, startPoint y: 521, endPoint x: 492, endPoint y: 523, distance: 265.0
click at [492, 523] on b "[PERSON_NAME][EMAIL_ADDRESS][PERSON_NAME][DOMAIN_NAME]." at bounding box center [466, 520] width 481 height 20
copy b "[PERSON_NAME][EMAIL_ADDRESS][PERSON_NAME][DOMAIN_NAME]"
click at [251, 610] on input "text" at bounding box center [516, 603] width 931 height 33
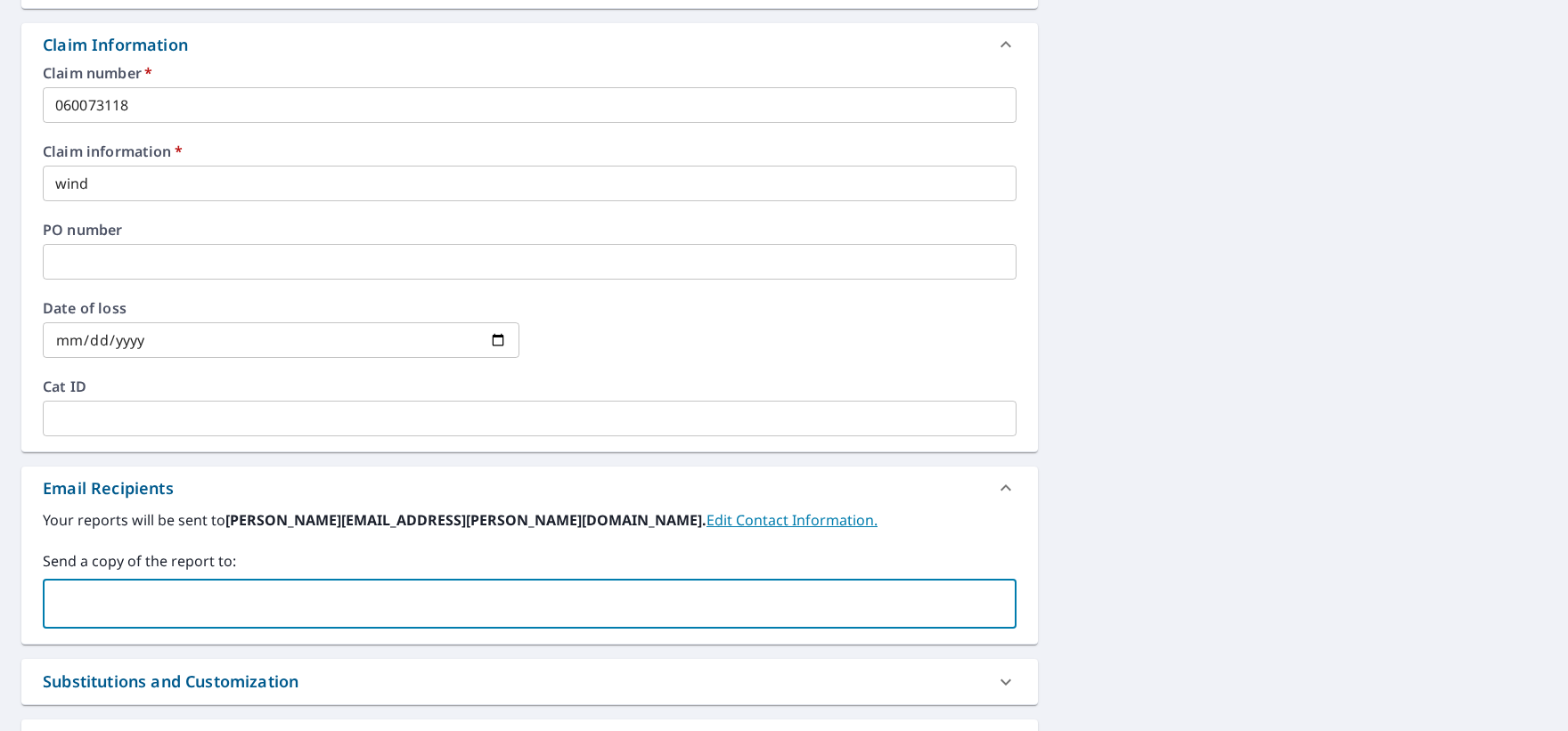
paste input "[PERSON_NAME][EMAIL_ADDRESS][PERSON_NAME][DOMAIN_NAME]"
type input "[PERSON_NAME][EMAIL_ADDRESS][PERSON_NAME][DOMAIN_NAME]"
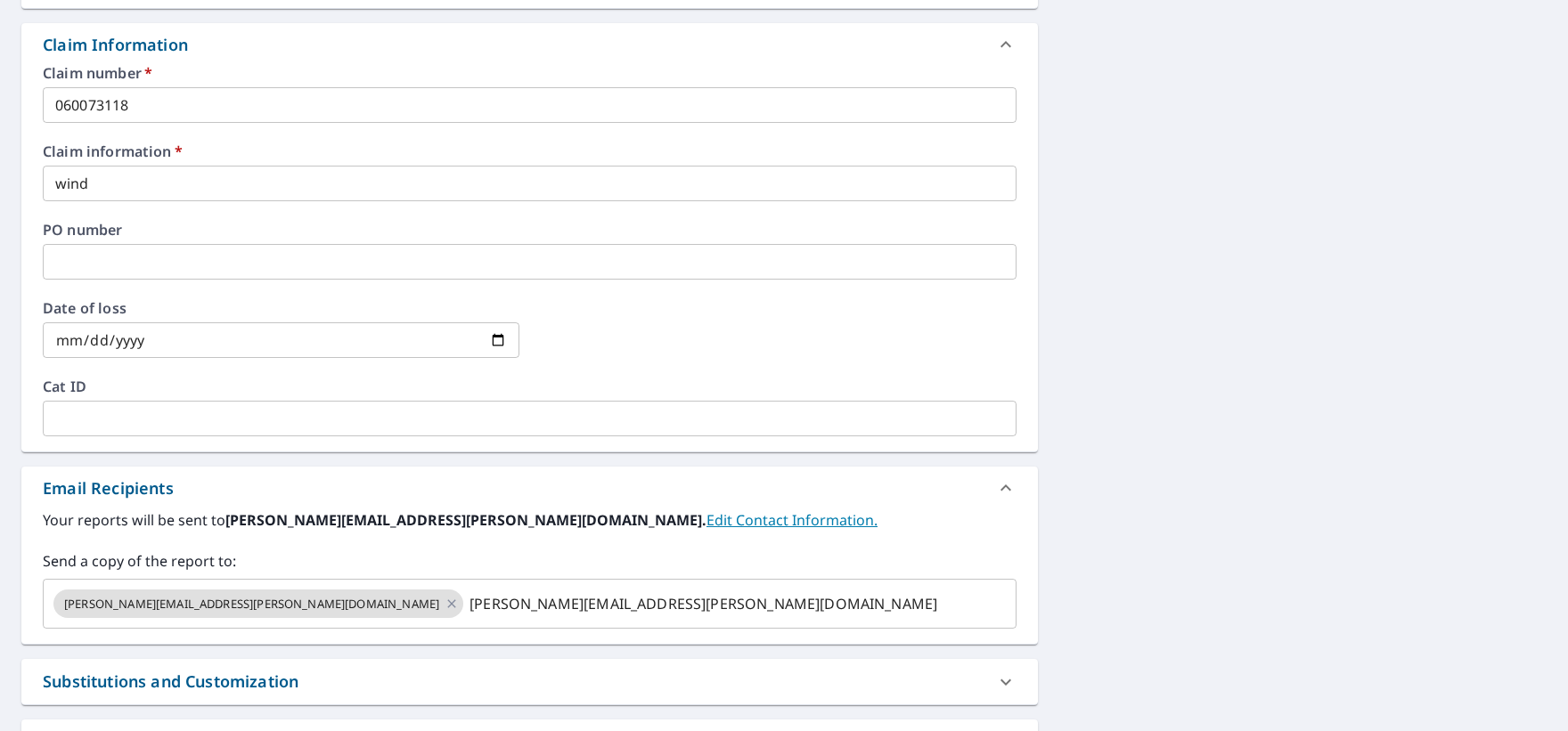
type textarea "x"
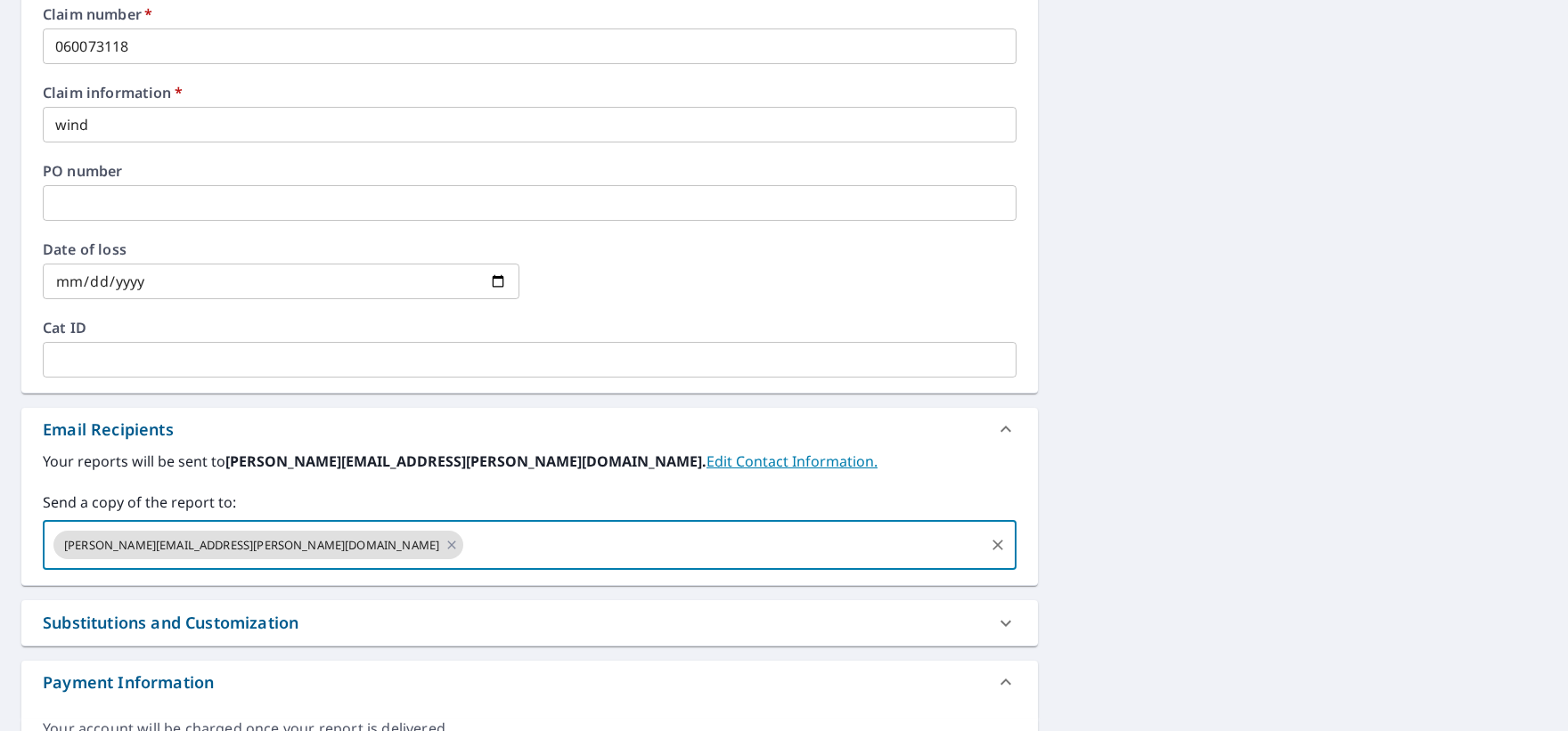
scroll to position [785, 0]
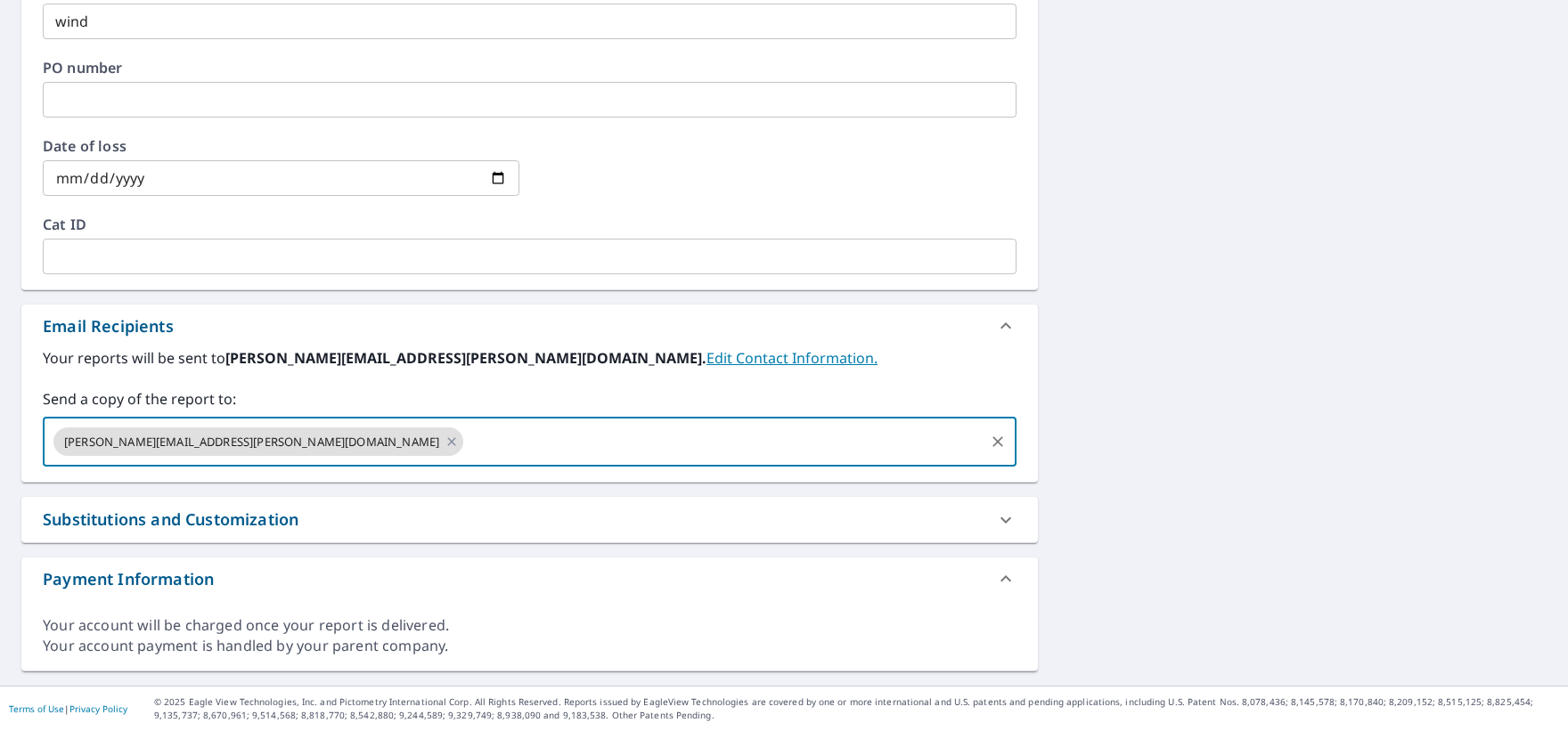
click at [292, 525] on div "Substitutions and Customization" at bounding box center [171, 519] width 256 height 24
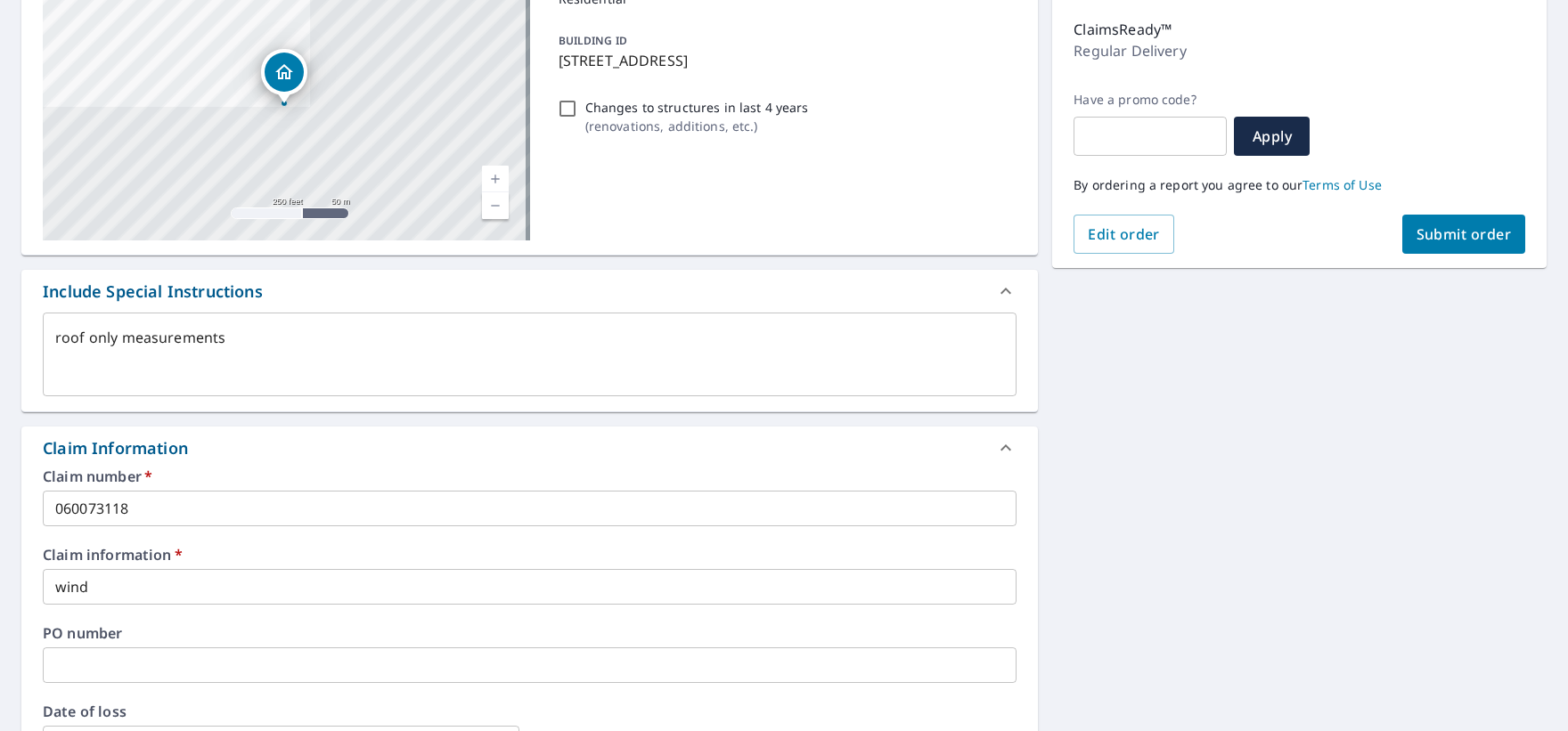
scroll to position [0, 0]
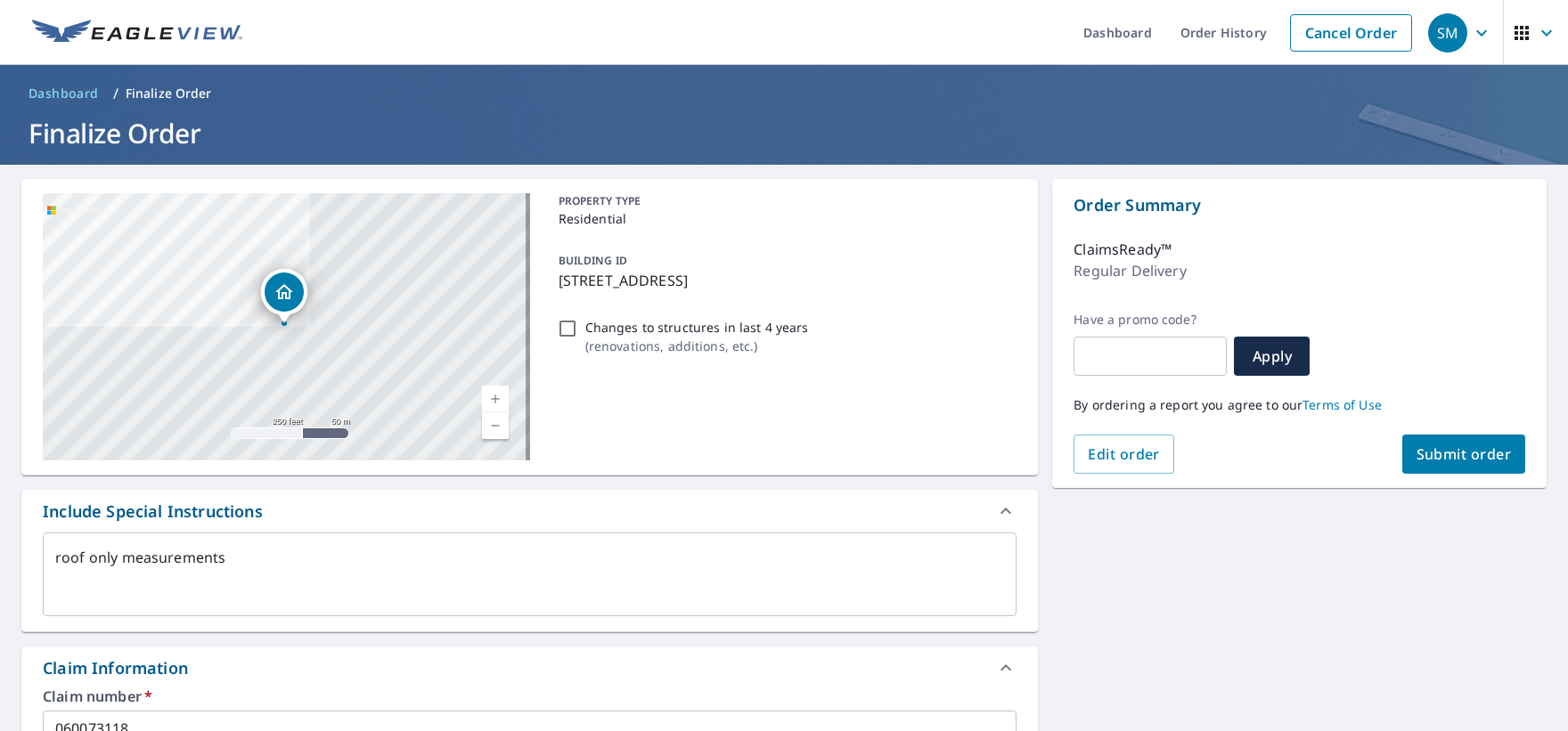
click at [1447, 447] on span "Submit order" at bounding box center [1465, 454] width 96 height 20
type textarea "x"
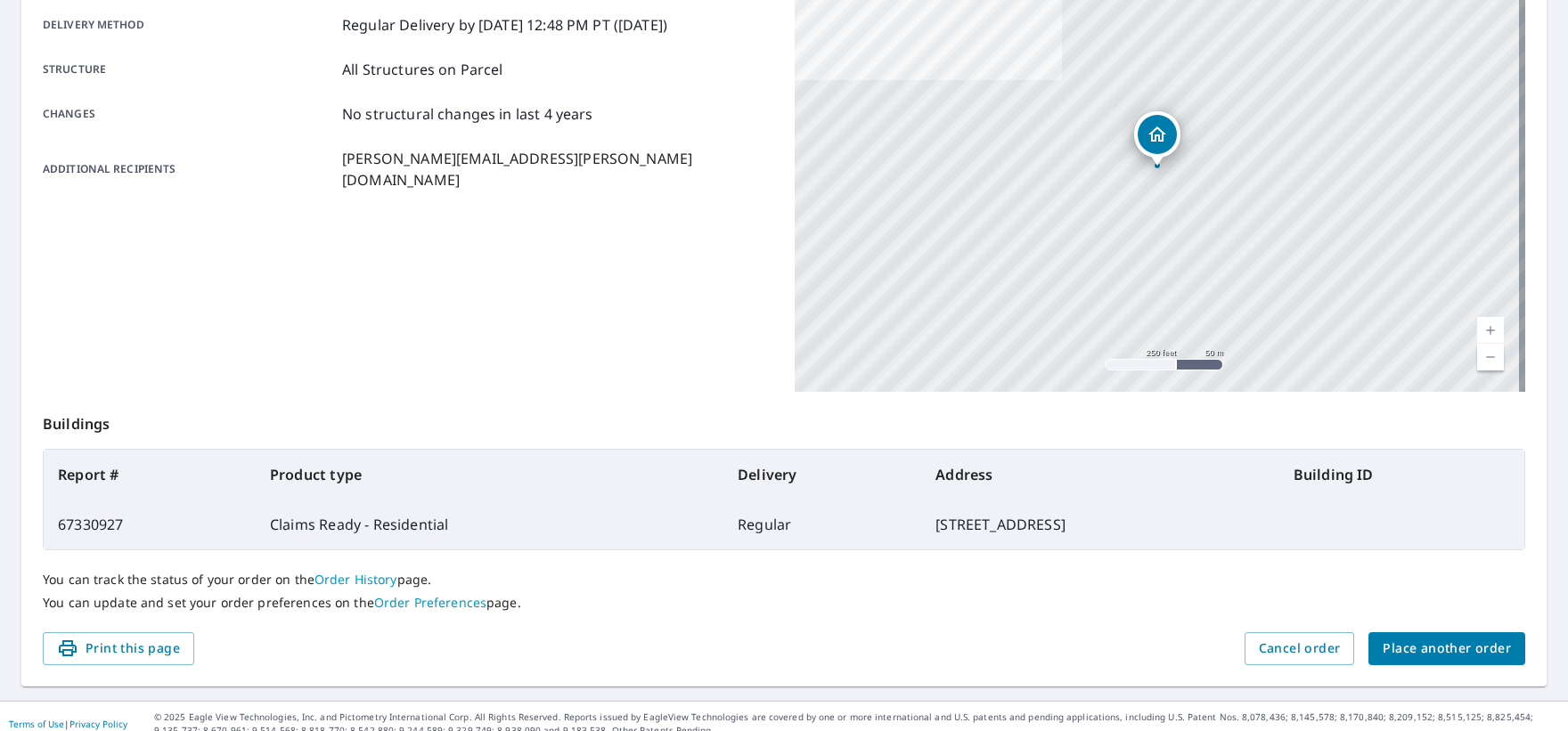
scroll to position [317, 0]
